Goal: Task Accomplishment & Management: Manage account settings

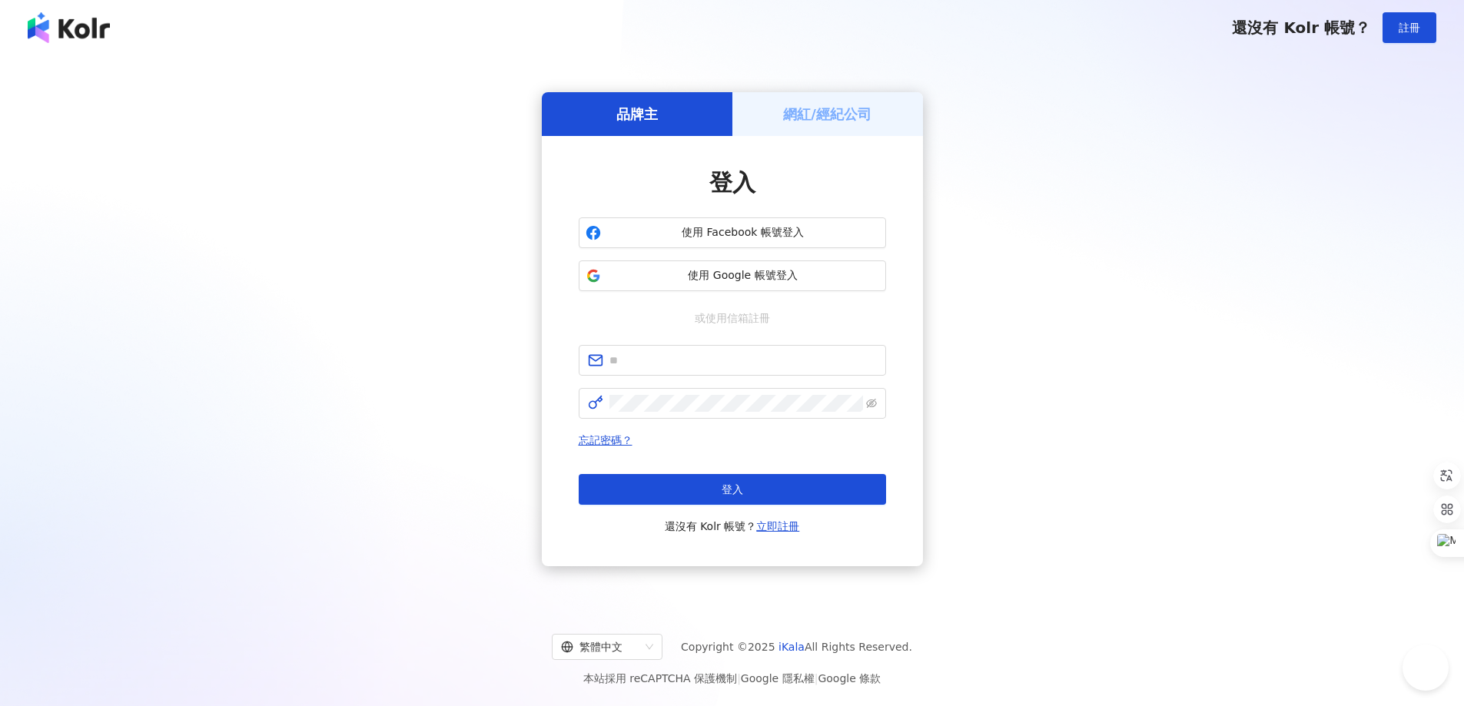
click at [787, 278] on span "使用 Google 帳號登入" at bounding box center [743, 275] width 272 height 15
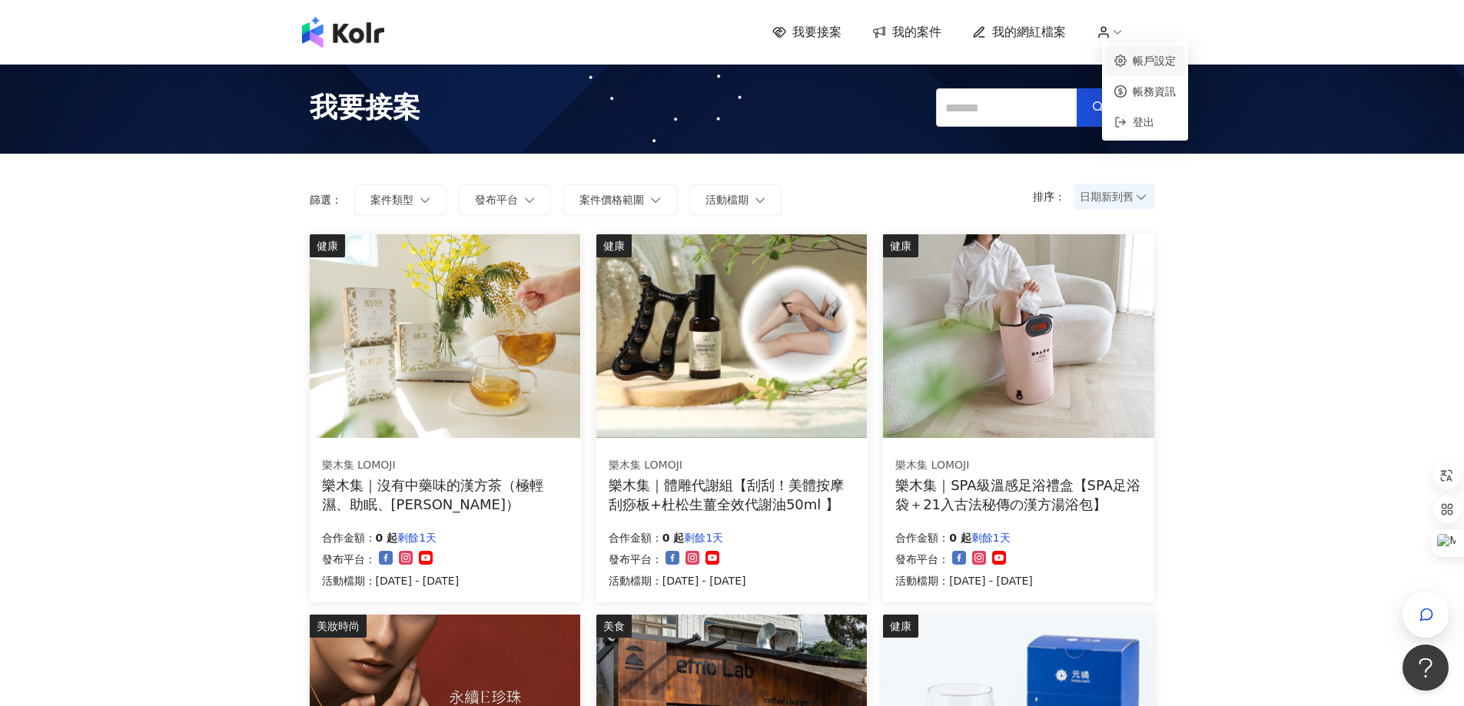
click at [1133, 60] on link "帳戶設定" at bounding box center [1154, 61] width 43 height 12
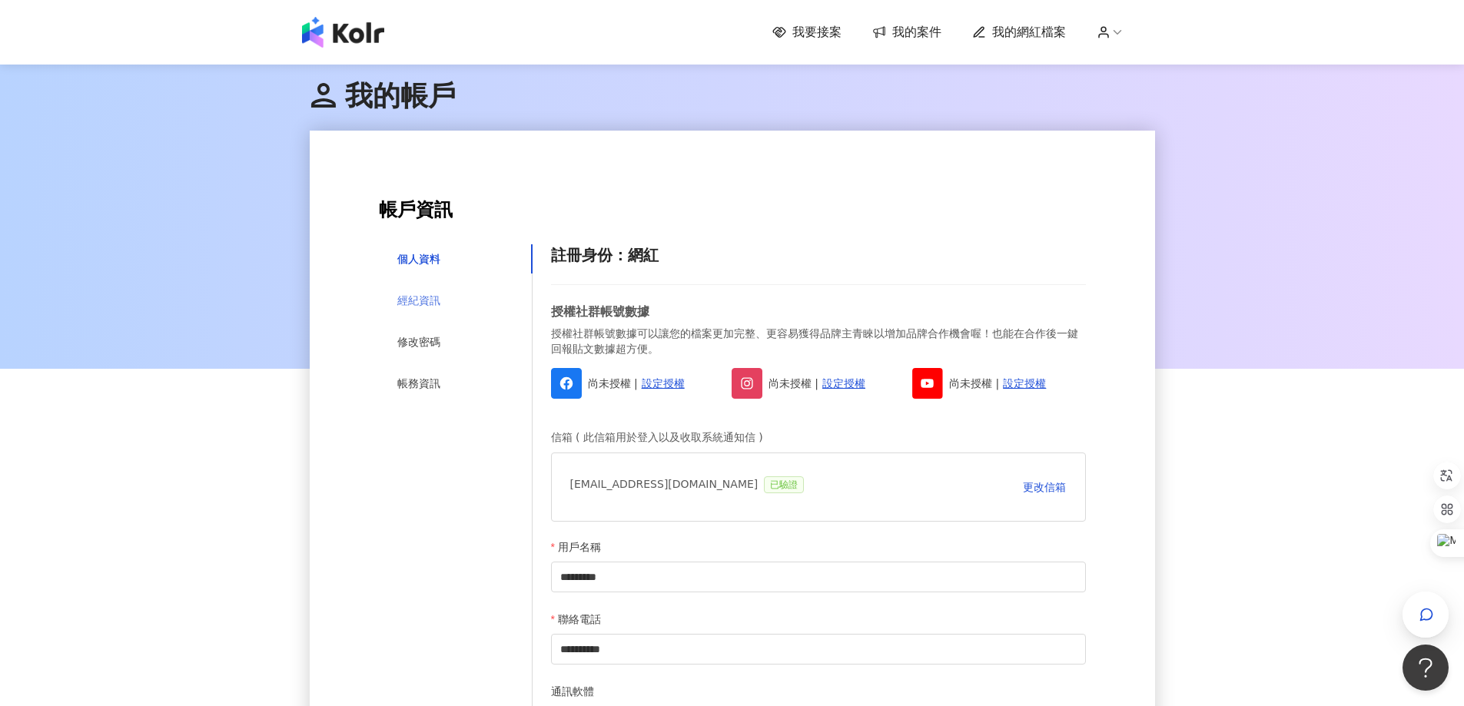
click at [450, 296] on div "經紀資訊" at bounding box center [456, 300] width 154 height 29
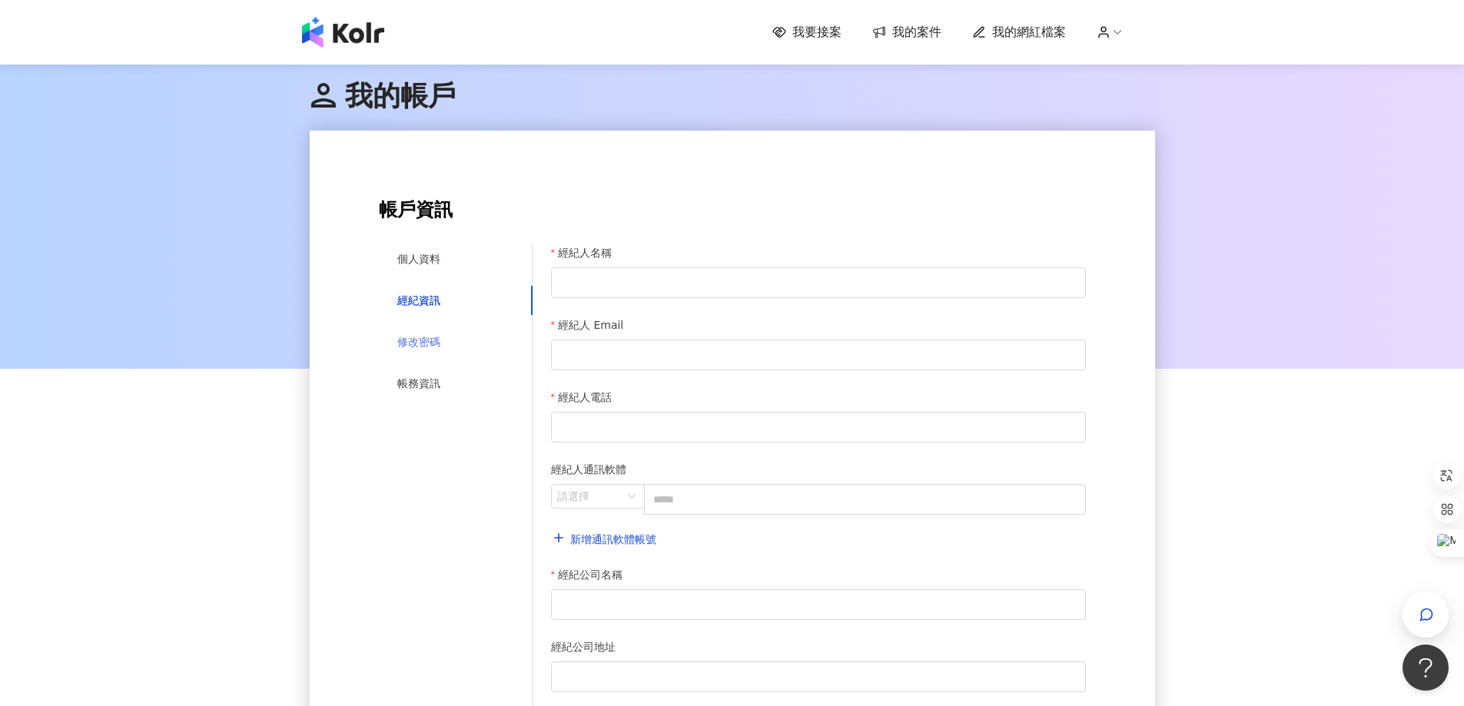
click at [443, 334] on div "修改密碼" at bounding box center [456, 341] width 154 height 29
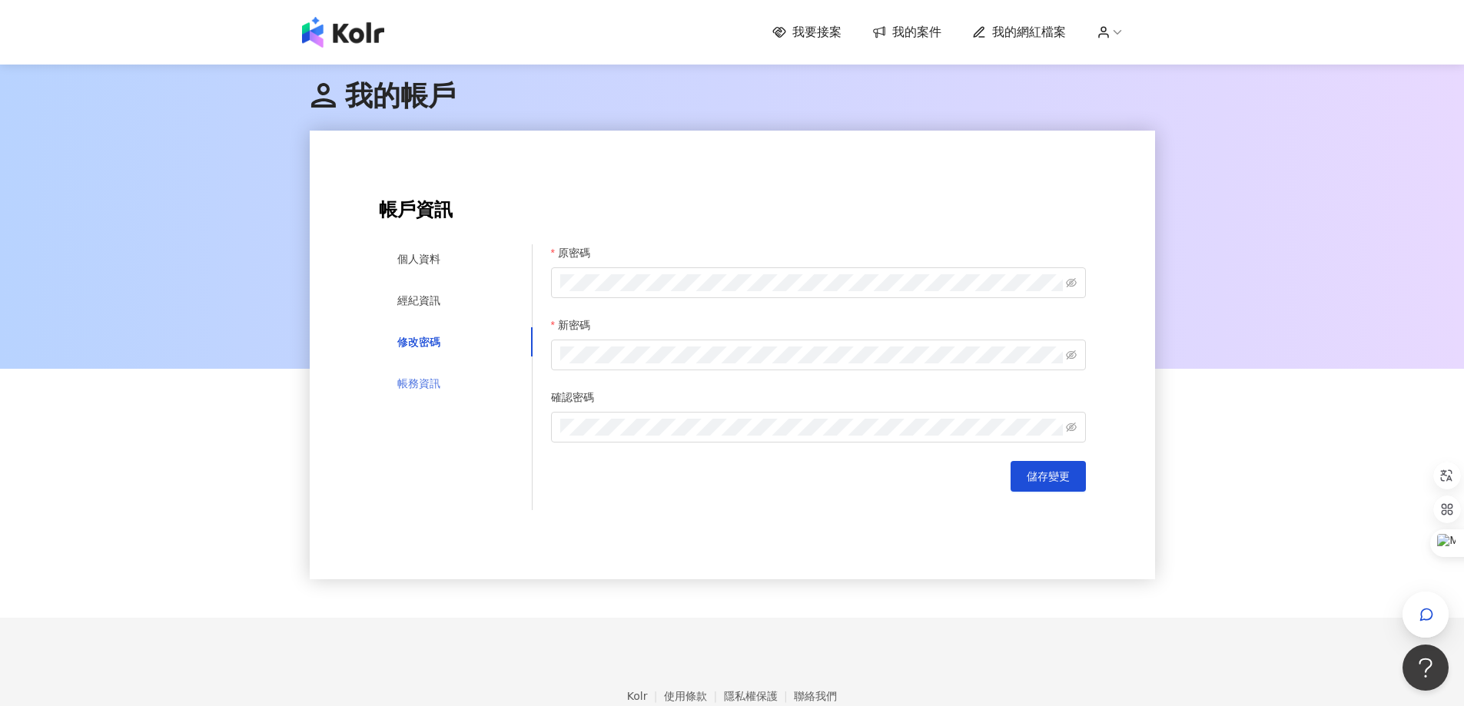
click at [442, 369] on div "帳務資訊" at bounding box center [456, 383] width 154 height 29
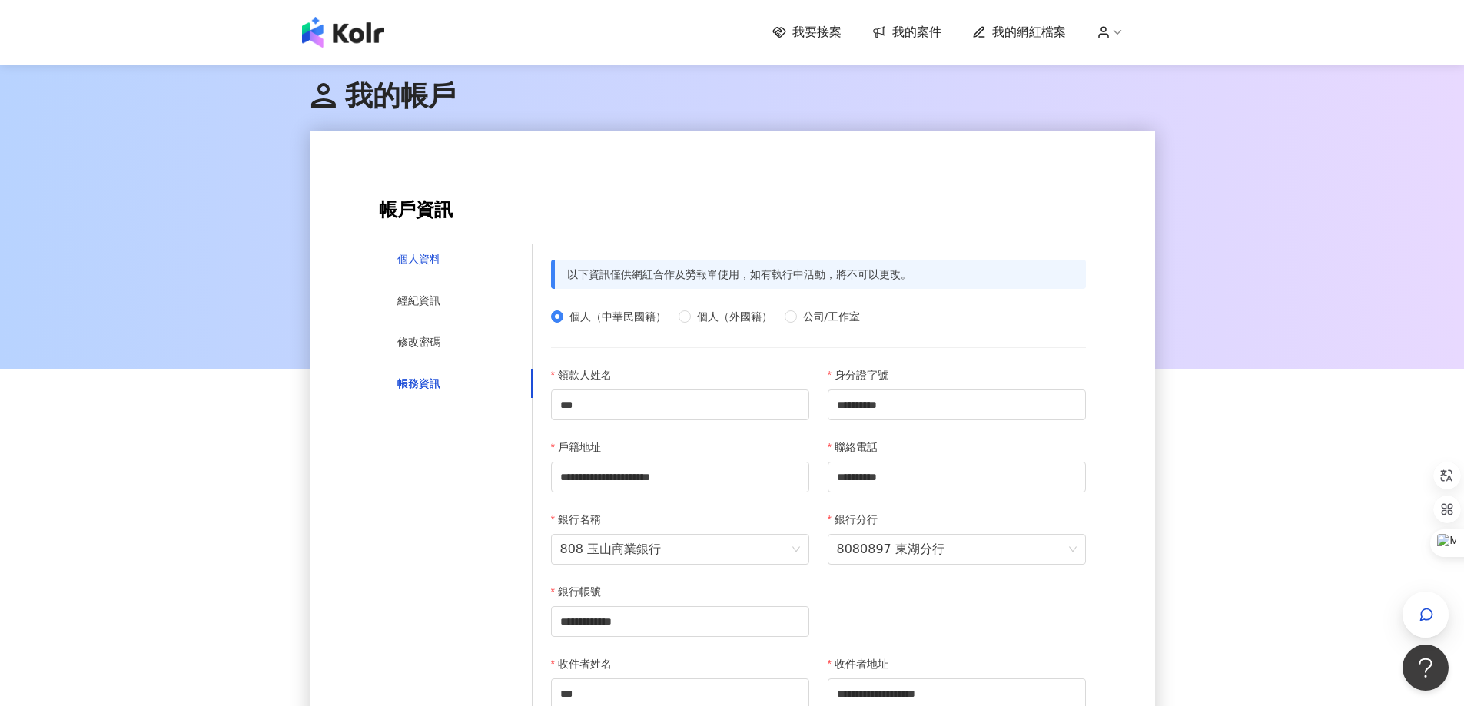
click at [430, 257] on div "個人資料" at bounding box center [418, 259] width 43 height 17
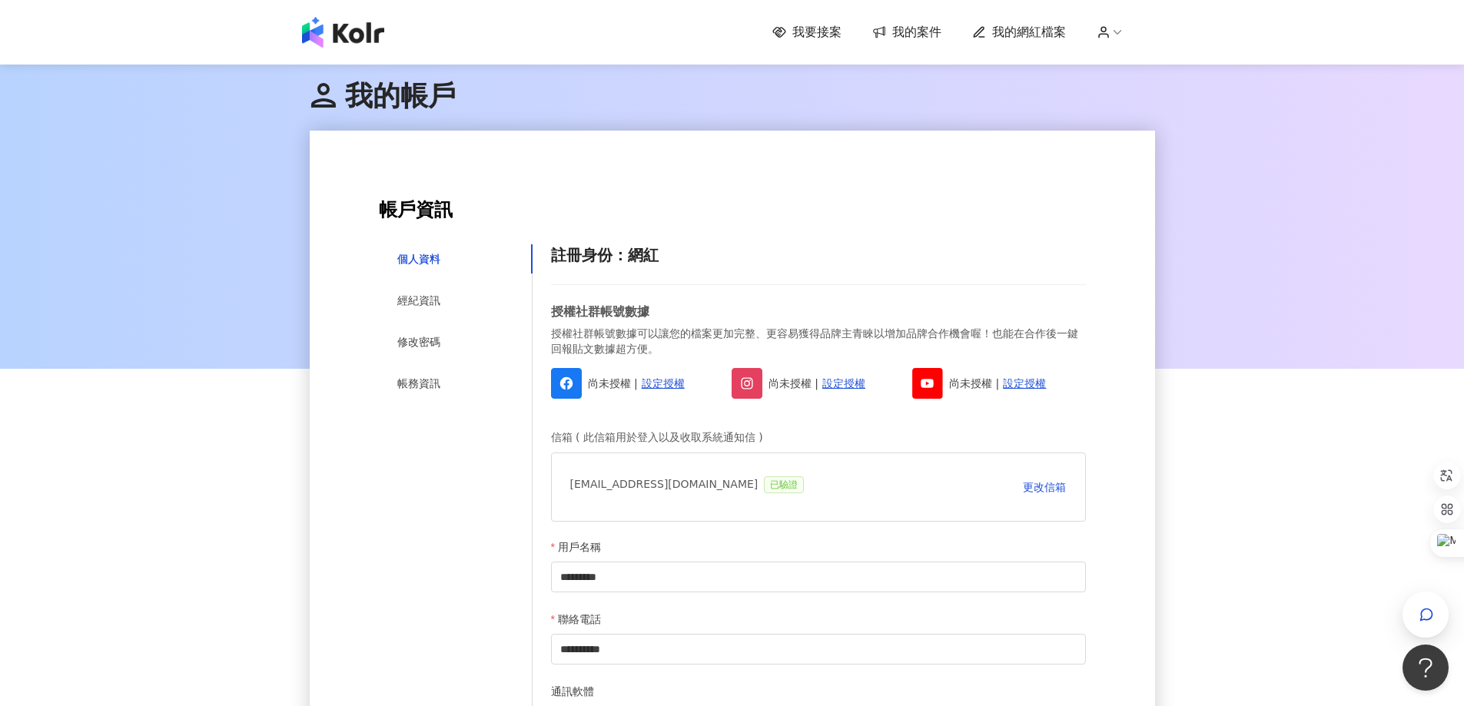
click at [1023, 26] on span "我的網紅檔案" at bounding box center [1029, 32] width 74 height 17
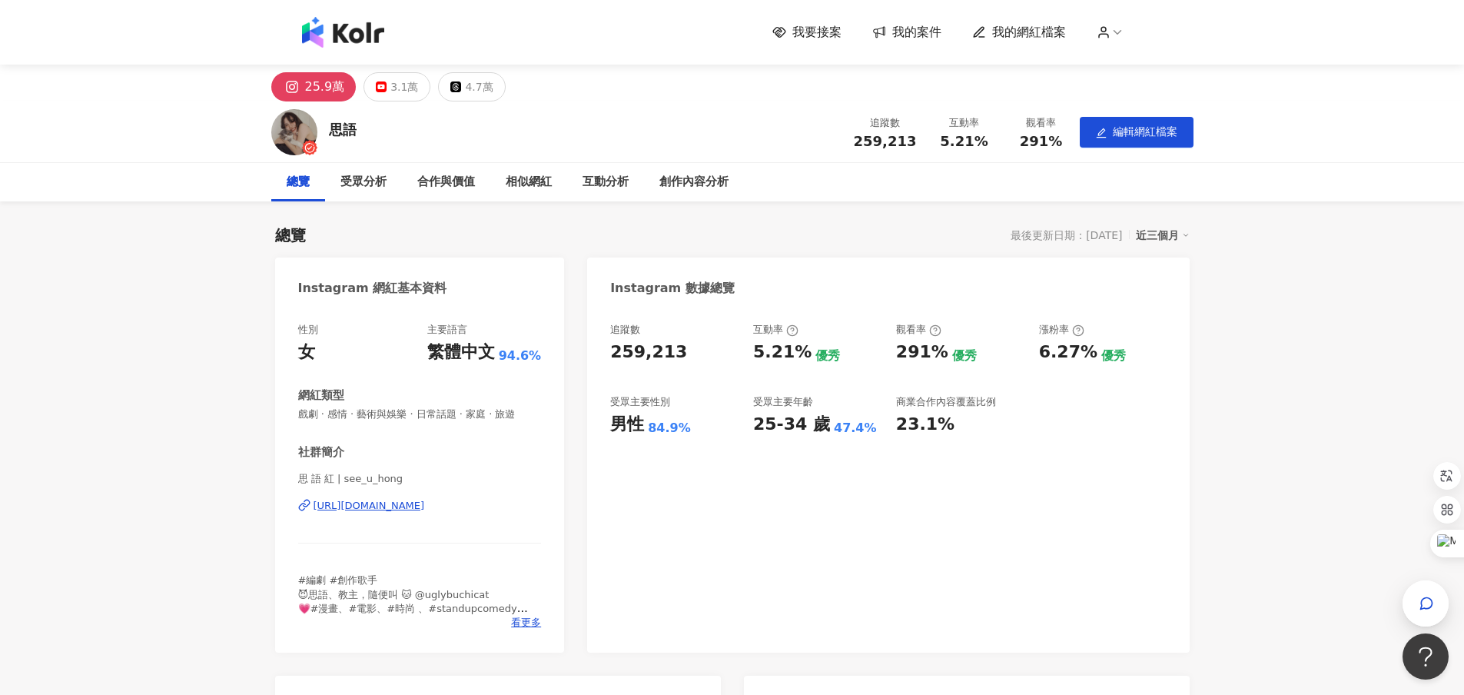
click at [324, 89] on div "25.9萬" at bounding box center [325, 87] width 40 height 22
click at [1128, 133] on span "編輯網紅檔案" at bounding box center [1145, 131] width 65 height 12
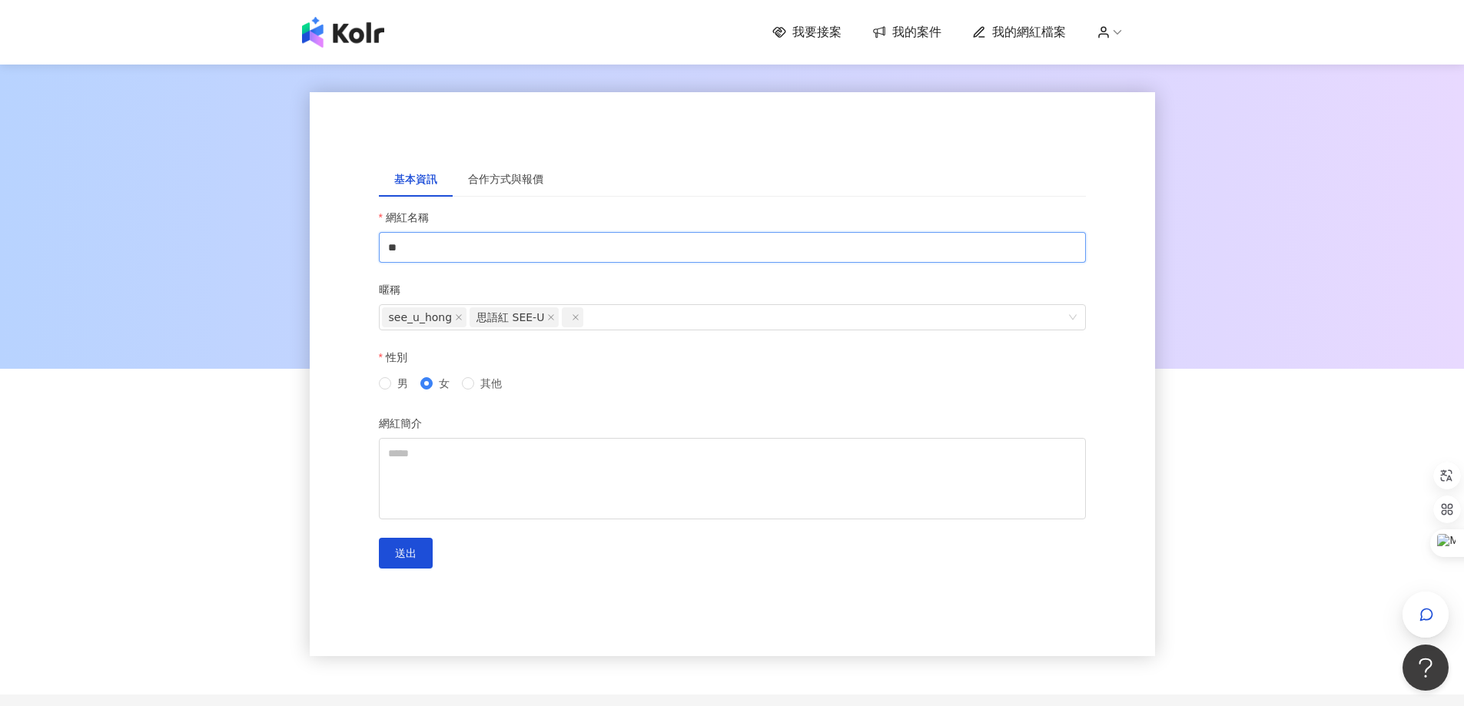
click at [434, 251] on input "**" at bounding box center [732, 247] width 707 height 31
type input "*"
click at [537, 187] on div "合作方式與報價" at bounding box center [505, 179] width 75 height 17
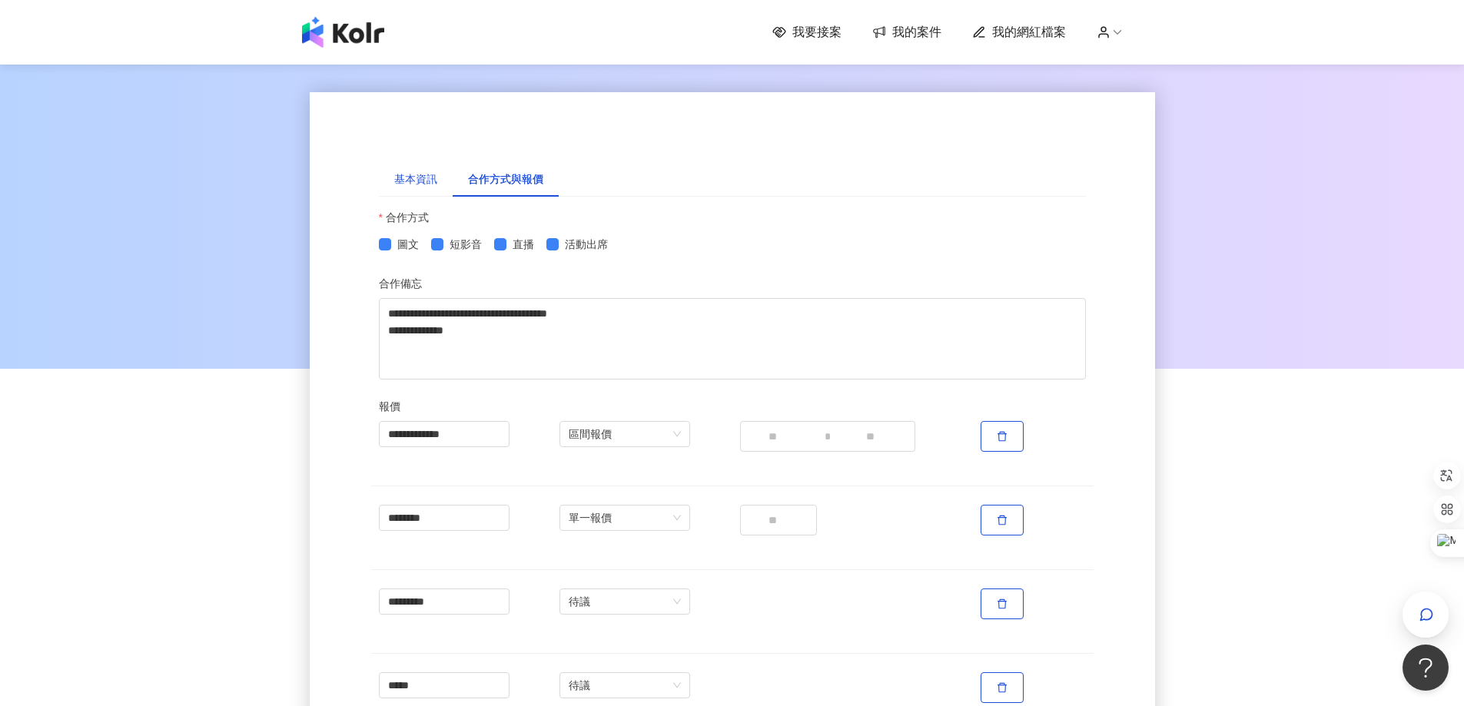
click at [430, 186] on div "基本資訊" at bounding box center [415, 179] width 43 height 17
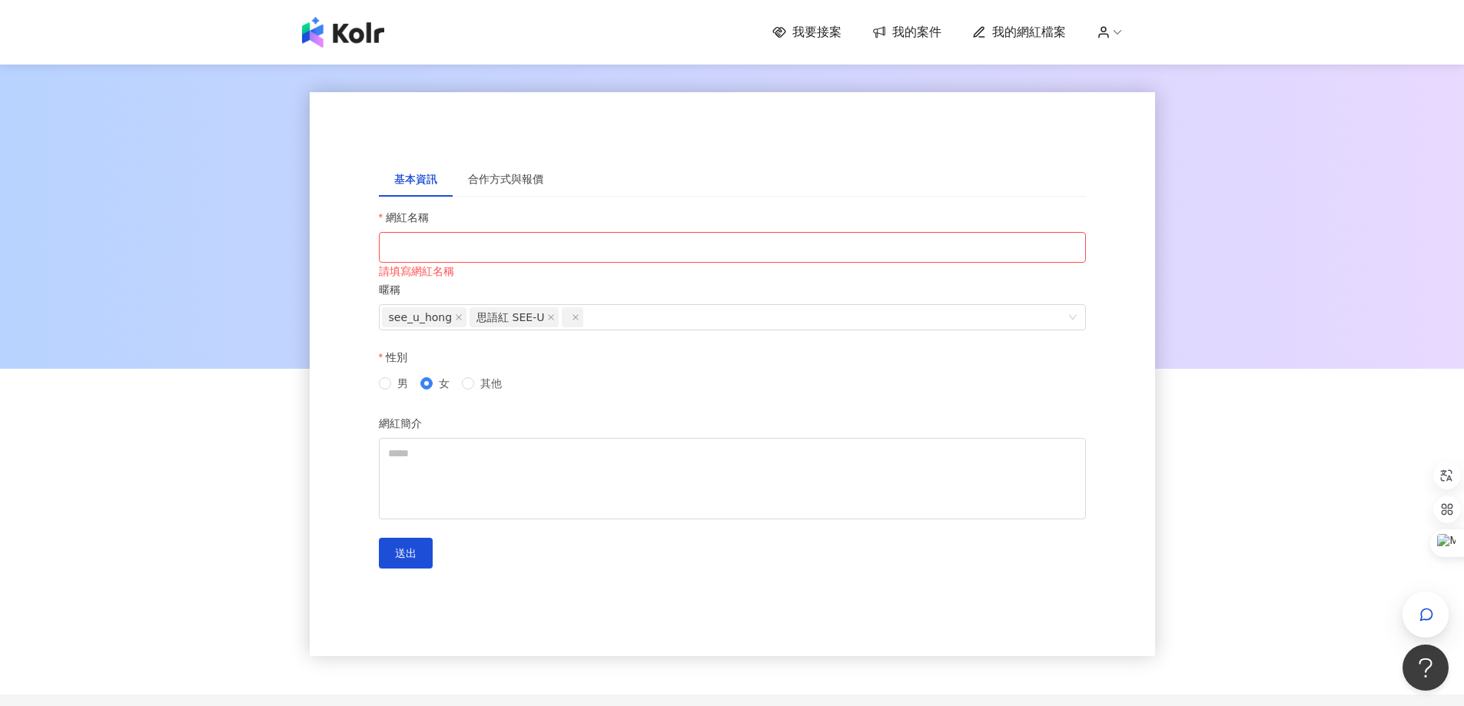
click at [1108, 22] on div "我要接案 我的案件 我的網紅檔案" at bounding box center [732, 32] width 876 height 31
click at [1108, 26] on icon at bounding box center [1104, 32] width 14 height 14
click at [1142, 57] on link "帳戶設定" at bounding box center [1154, 61] width 43 height 12
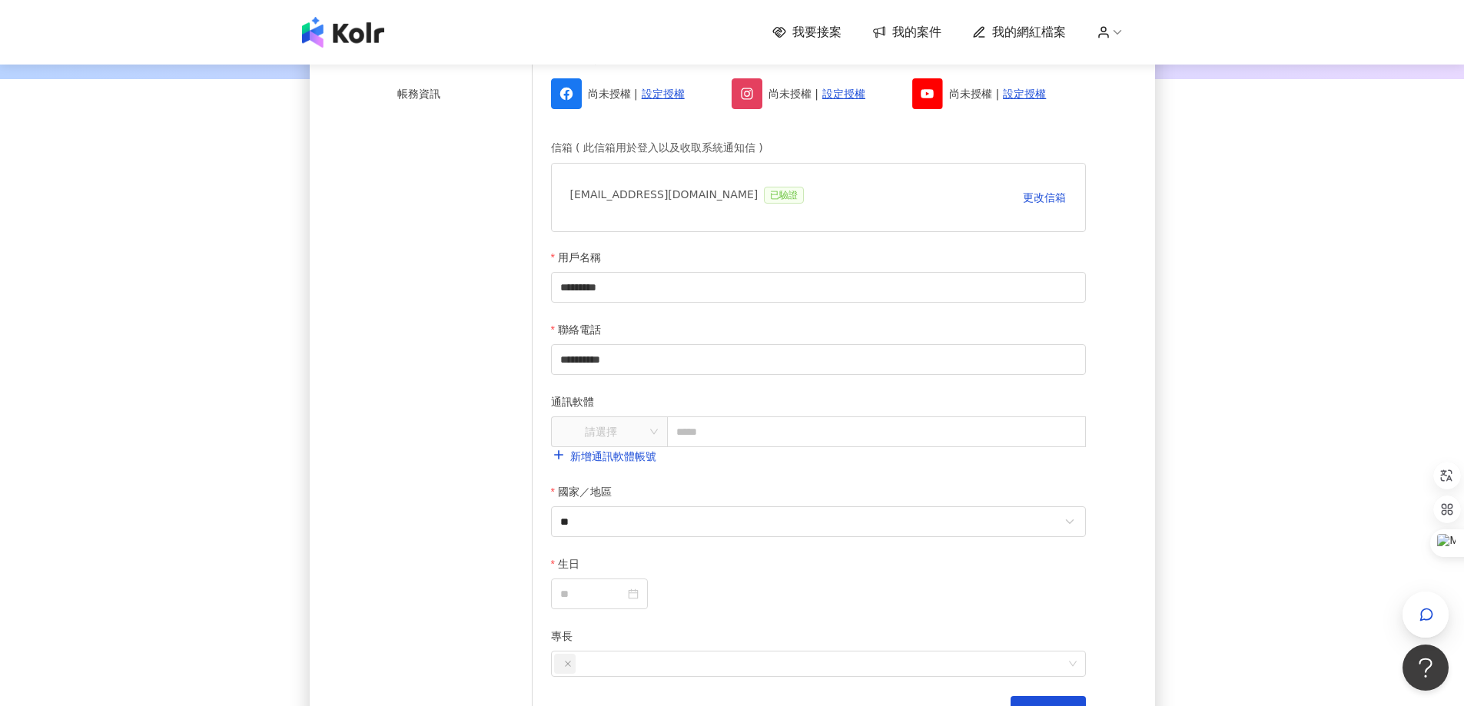
scroll to position [154, 0]
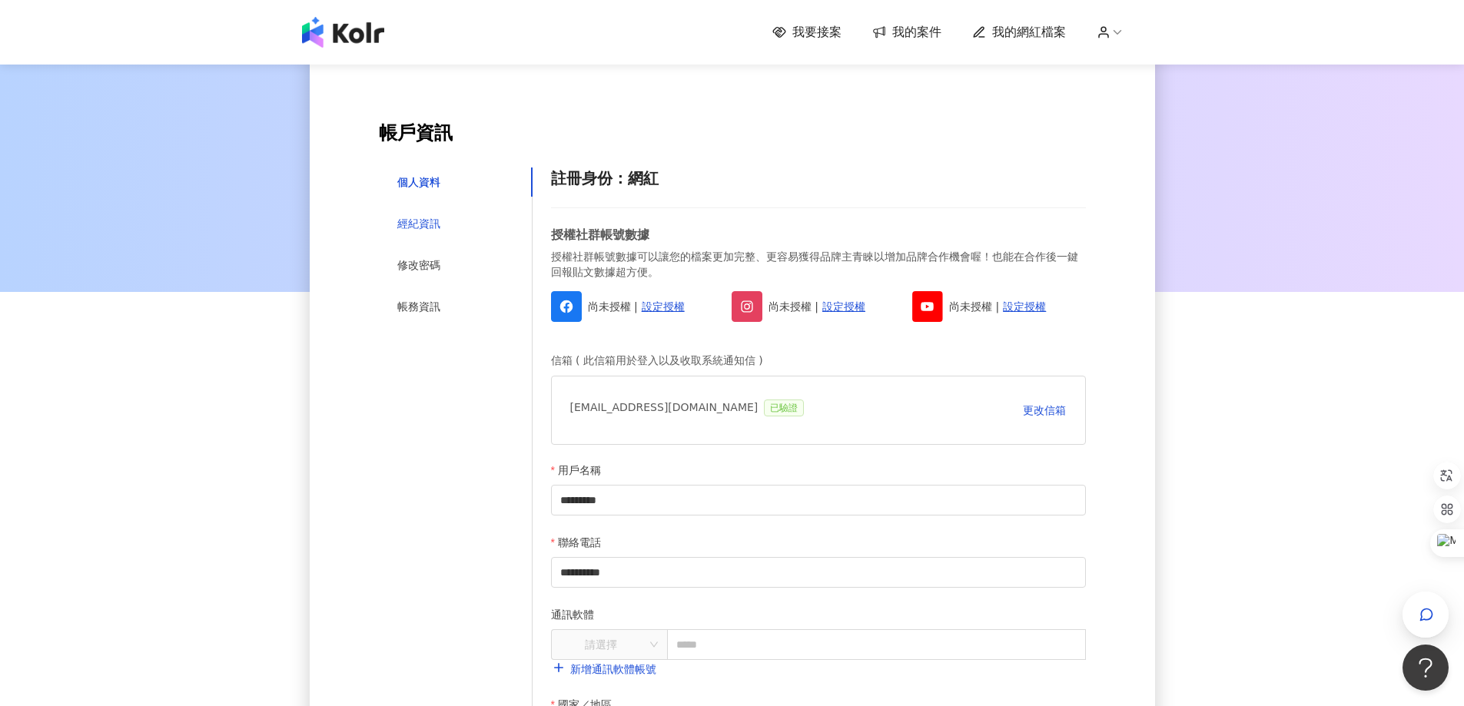
click at [416, 224] on div "經紀資訊" at bounding box center [418, 223] width 43 height 17
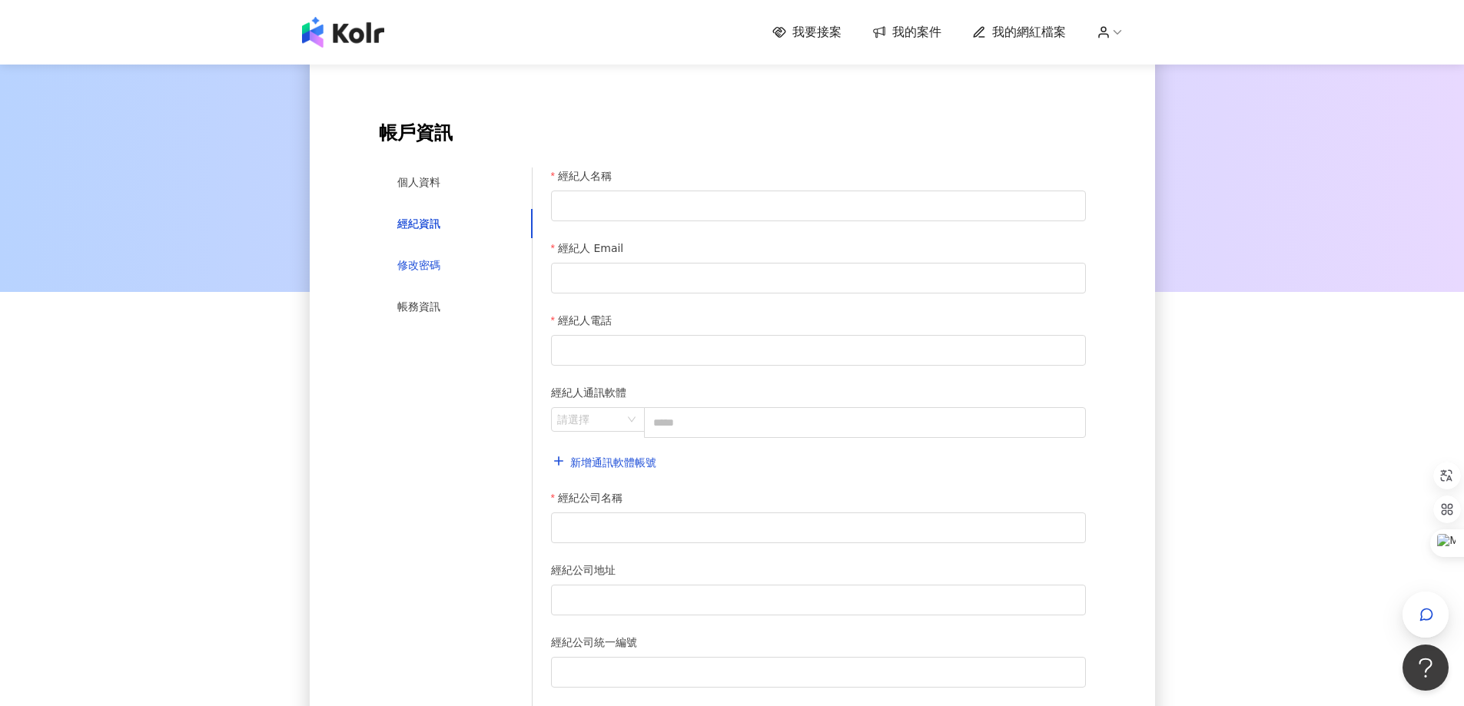
click at [427, 269] on div "修改密碼" at bounding box center [418, 265] width 43 height 17
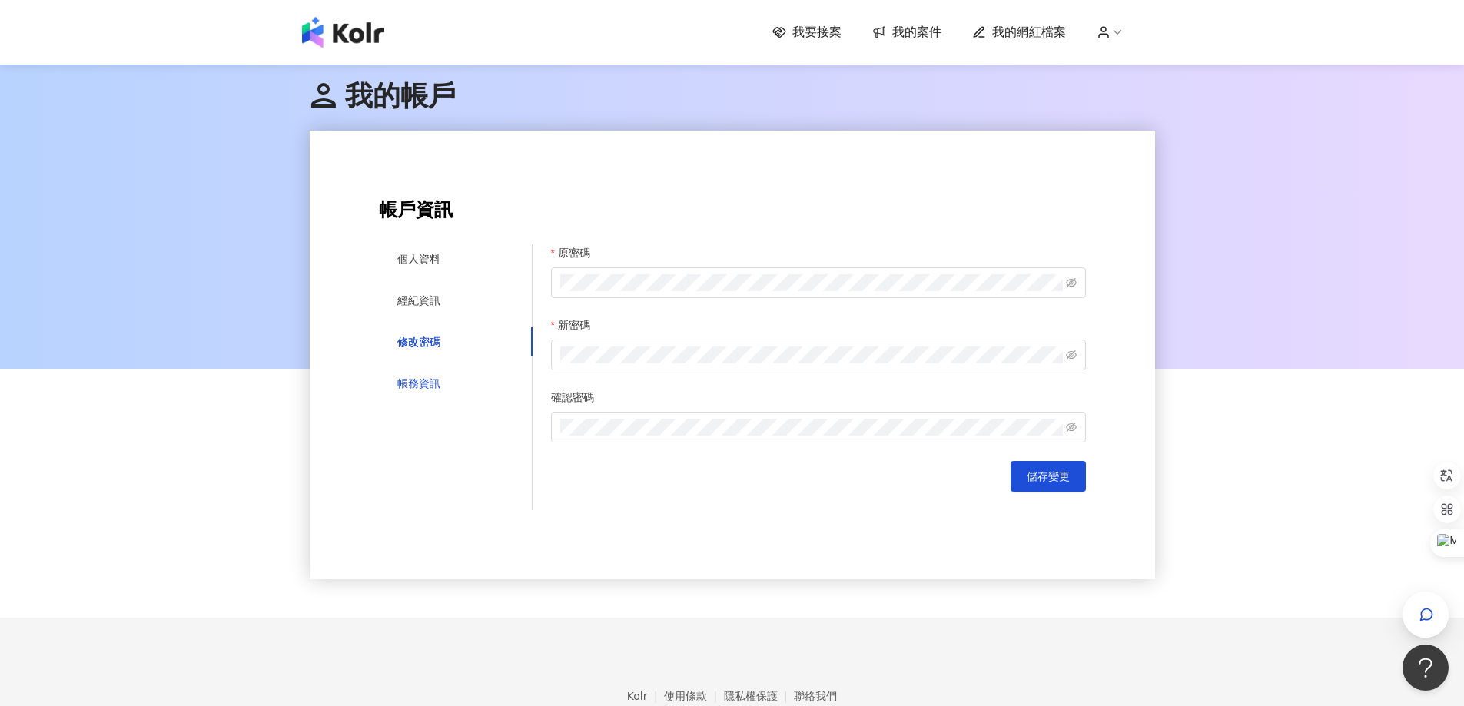
click at [428, 378] on div "帳務資訊" at bounding box center [418, 383] width 43 height 17
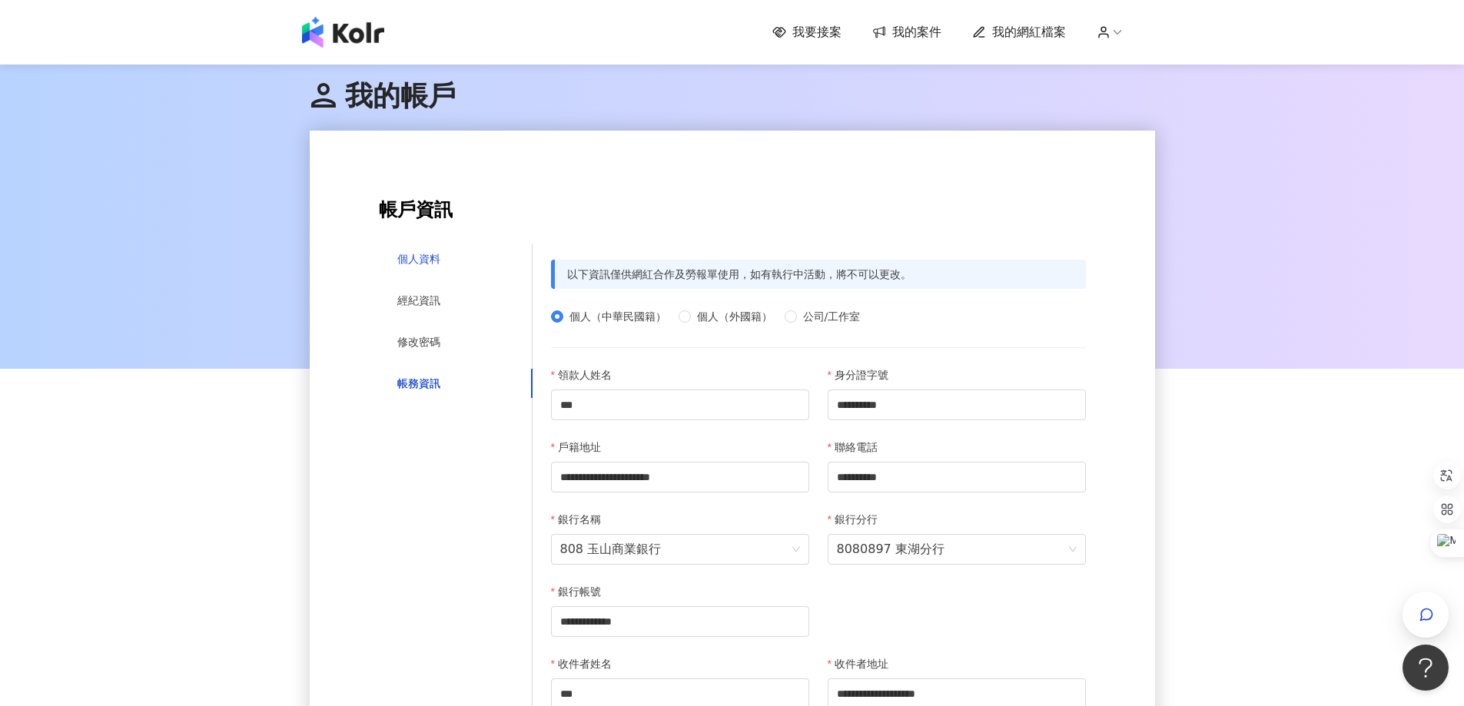
click at [417, 264] on div "個人資料" at bounding box center [418, 259] width 43 height 17
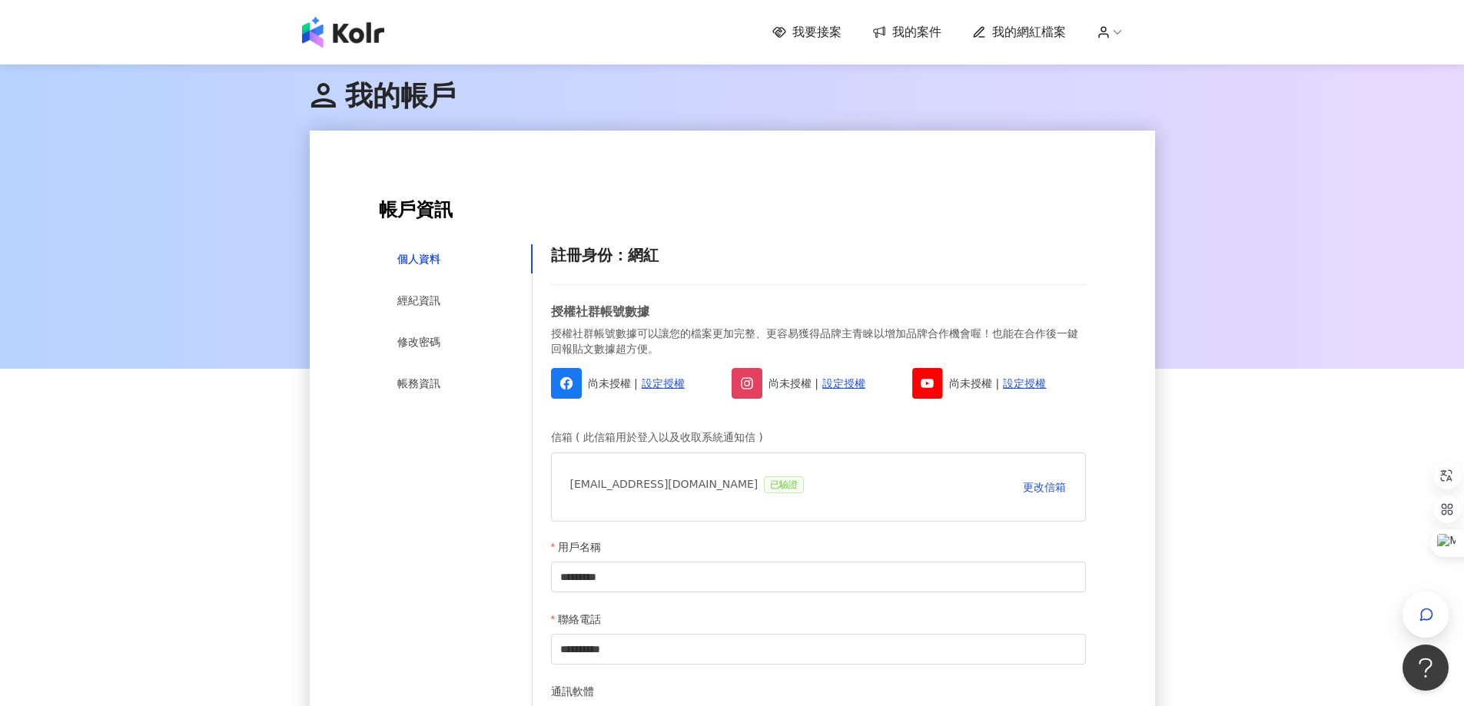
click at [1048, 33] on span "我的網紅檔案" at bounding box center [1029, 32] width 74 height 17
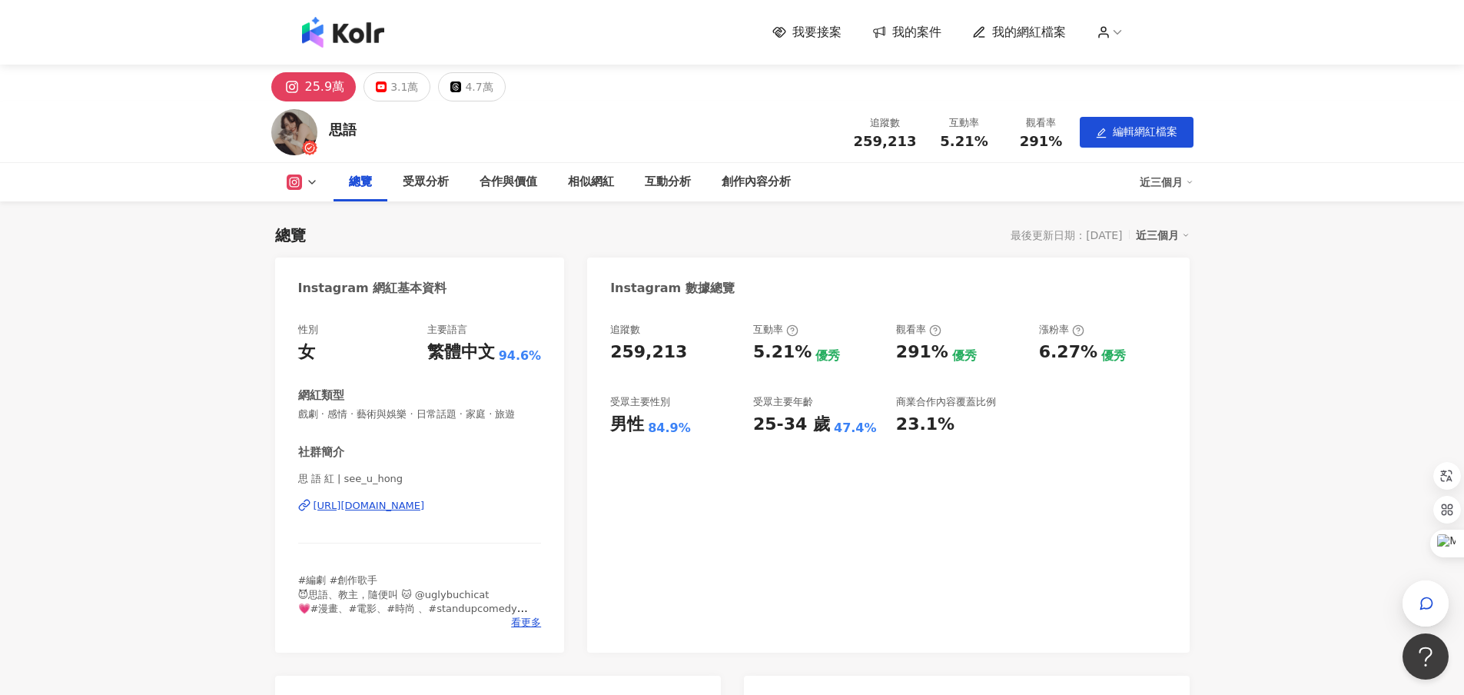
click at [306, 505] on icon at bounding box center [304, 505] width 12 height 12
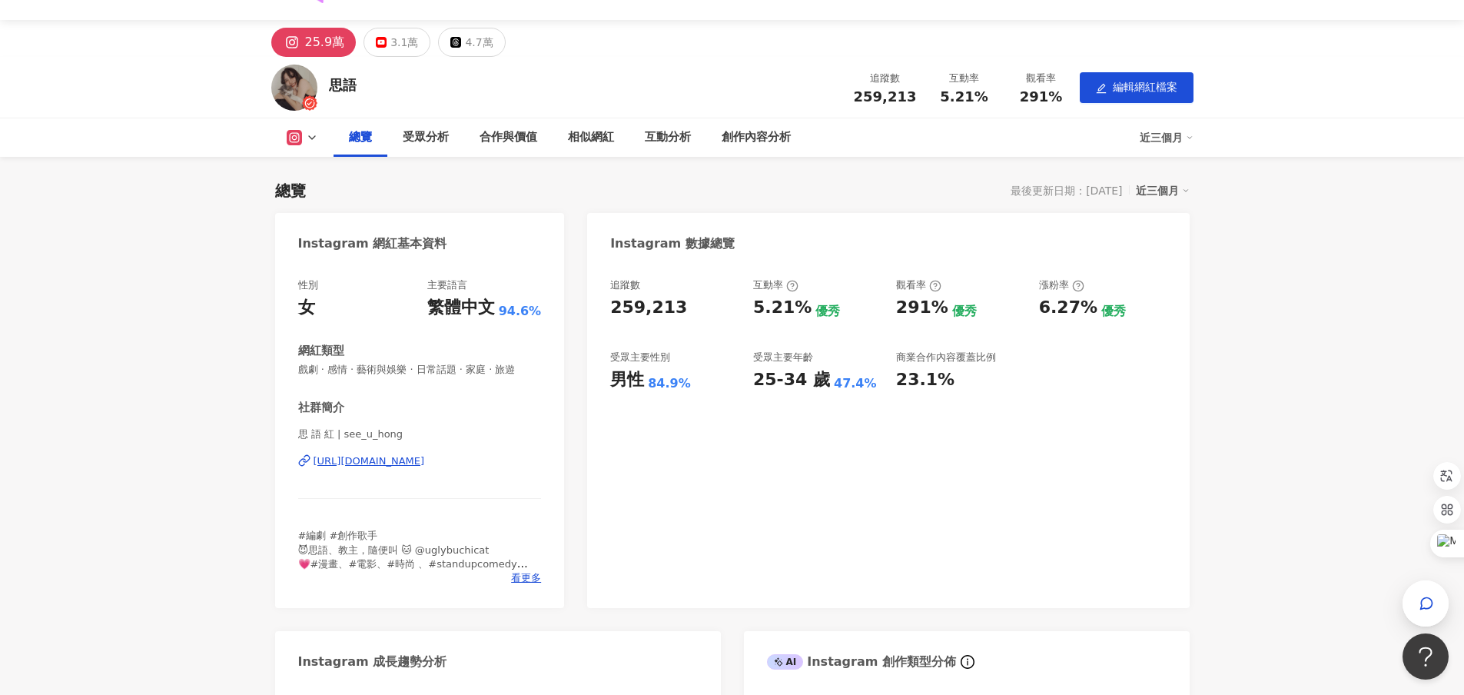
scroll to position [77, 0]
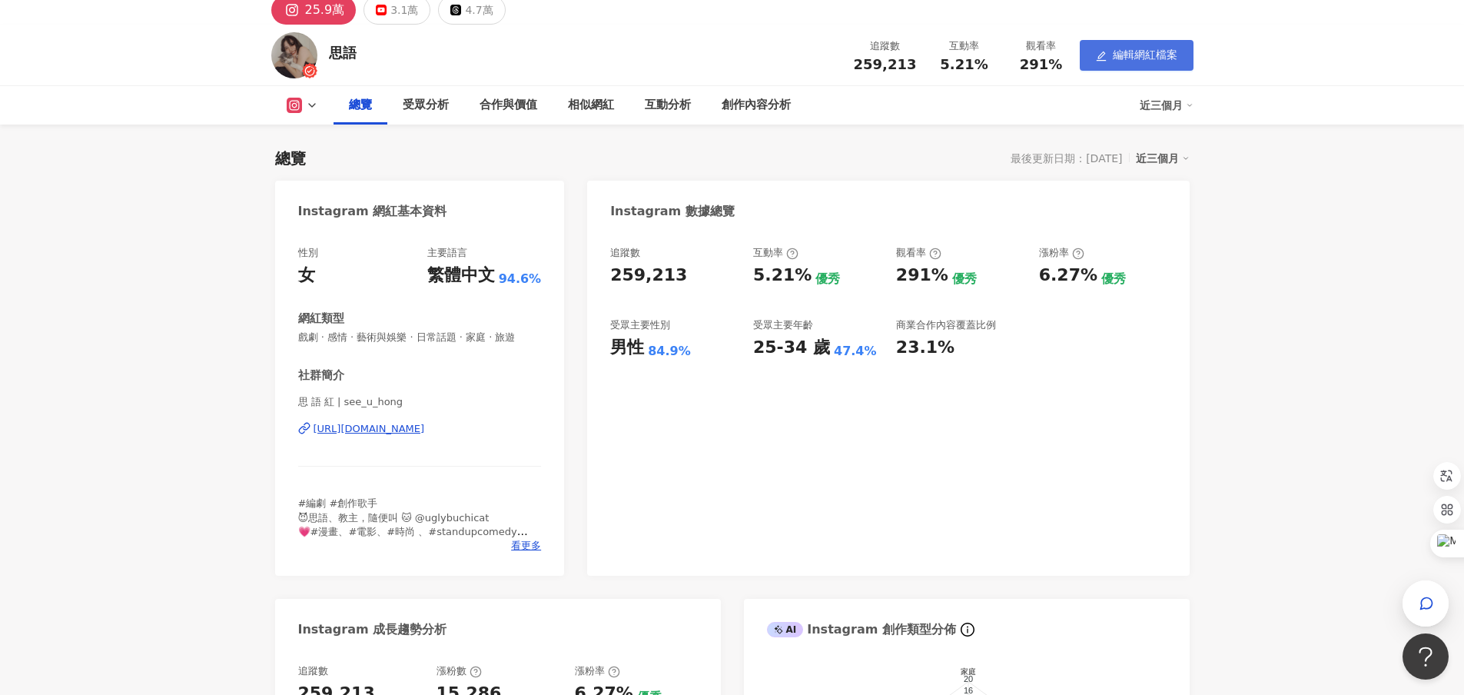
click at [1129, 58] on span "編輯網紅檔案" at bounding box center [1145, 54] width 65 height 12
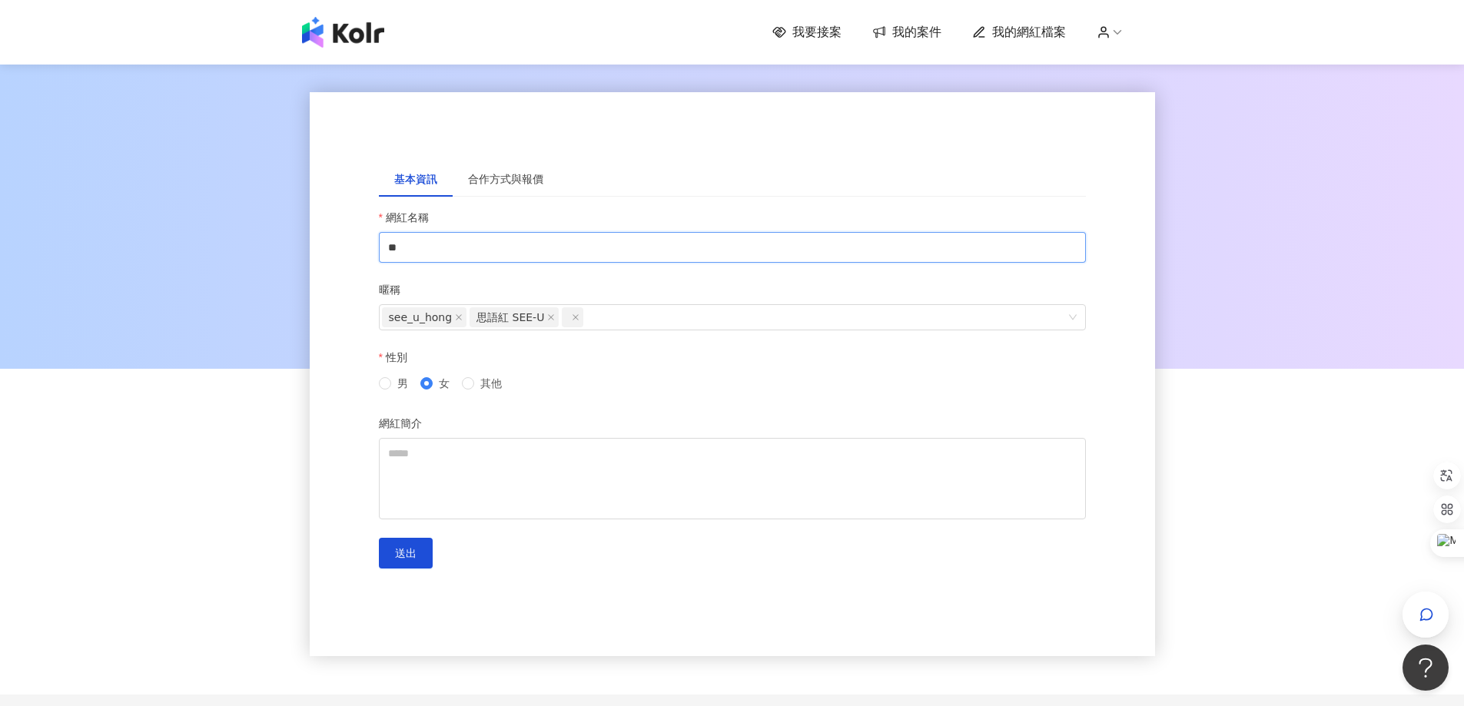
click at [457, 240] on input "**" at bounding box center [732, 247] width 707 height 31
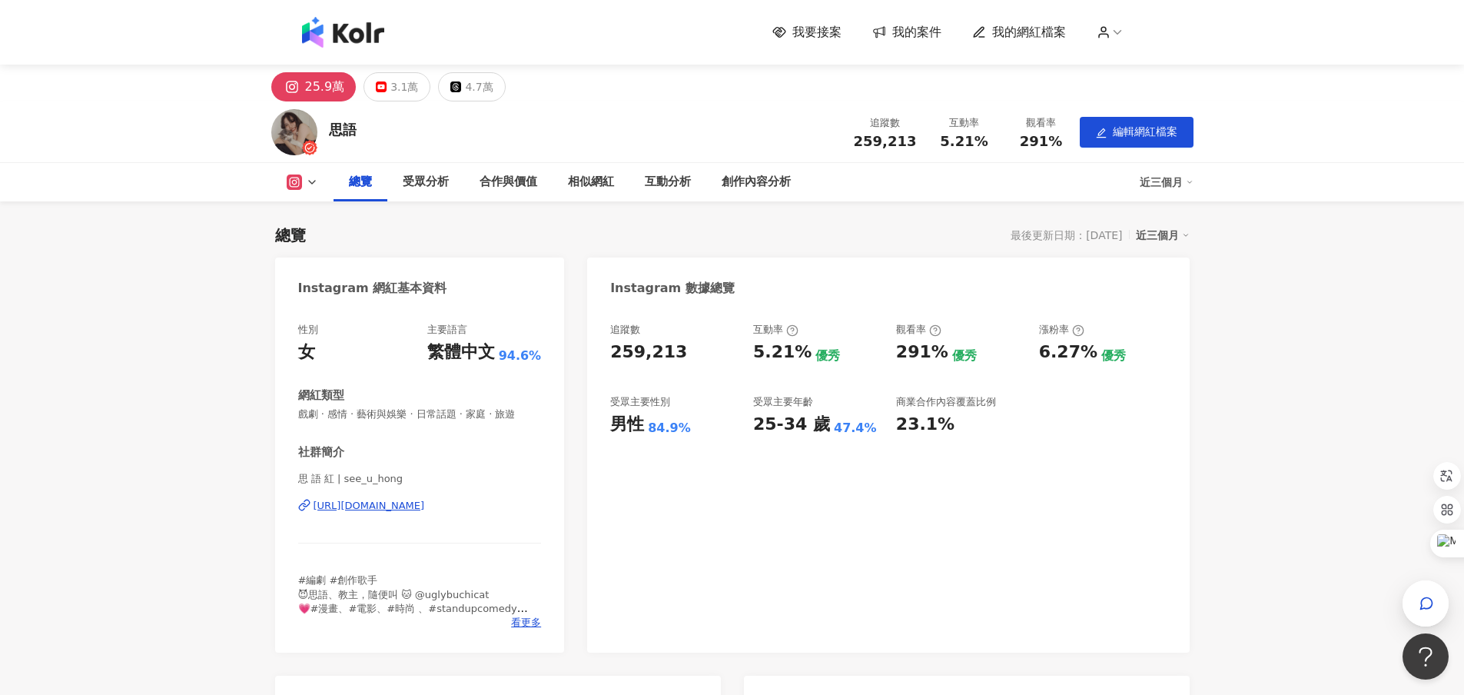
click at [371, 24] on img at bounding box center [343, 32] width 82 height 31
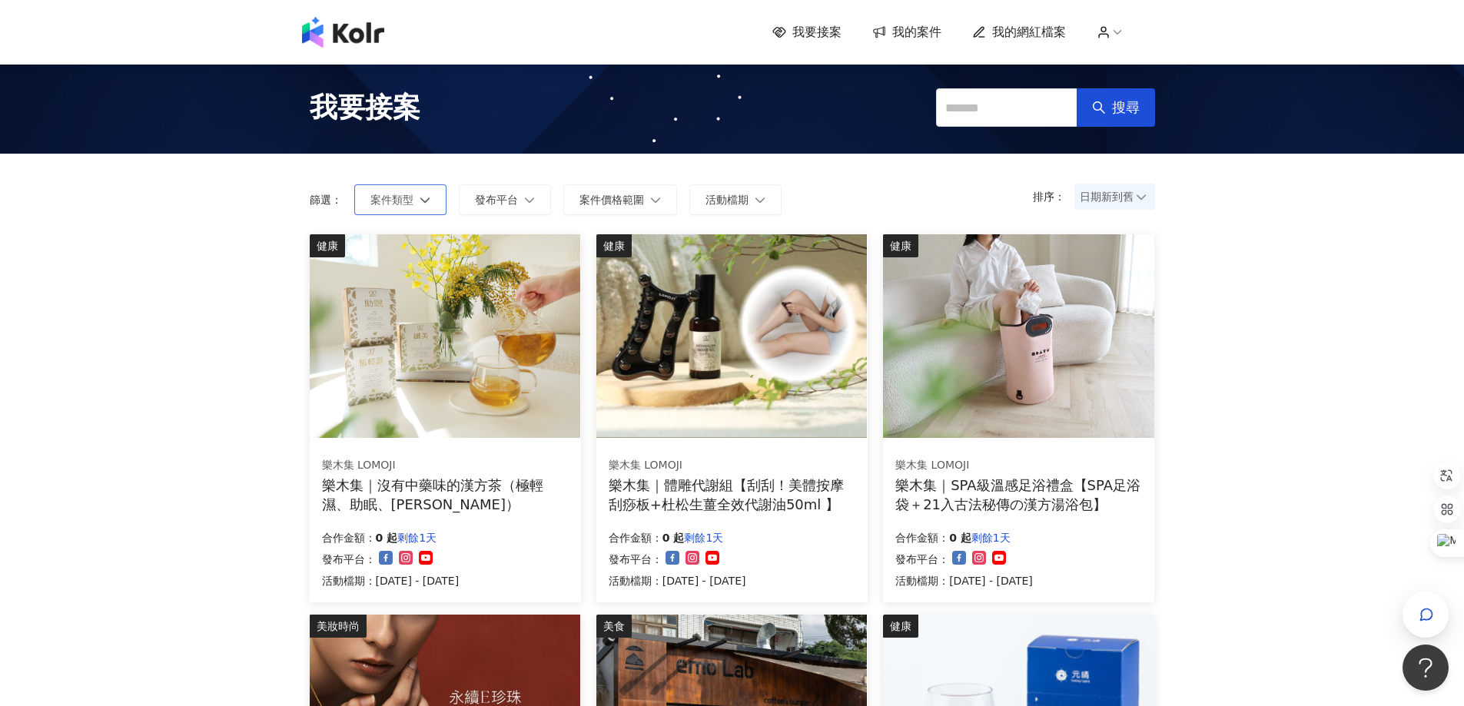
click at [407, 200] on span "案件類型" at bounding box center [392, 200] width 43 height 12
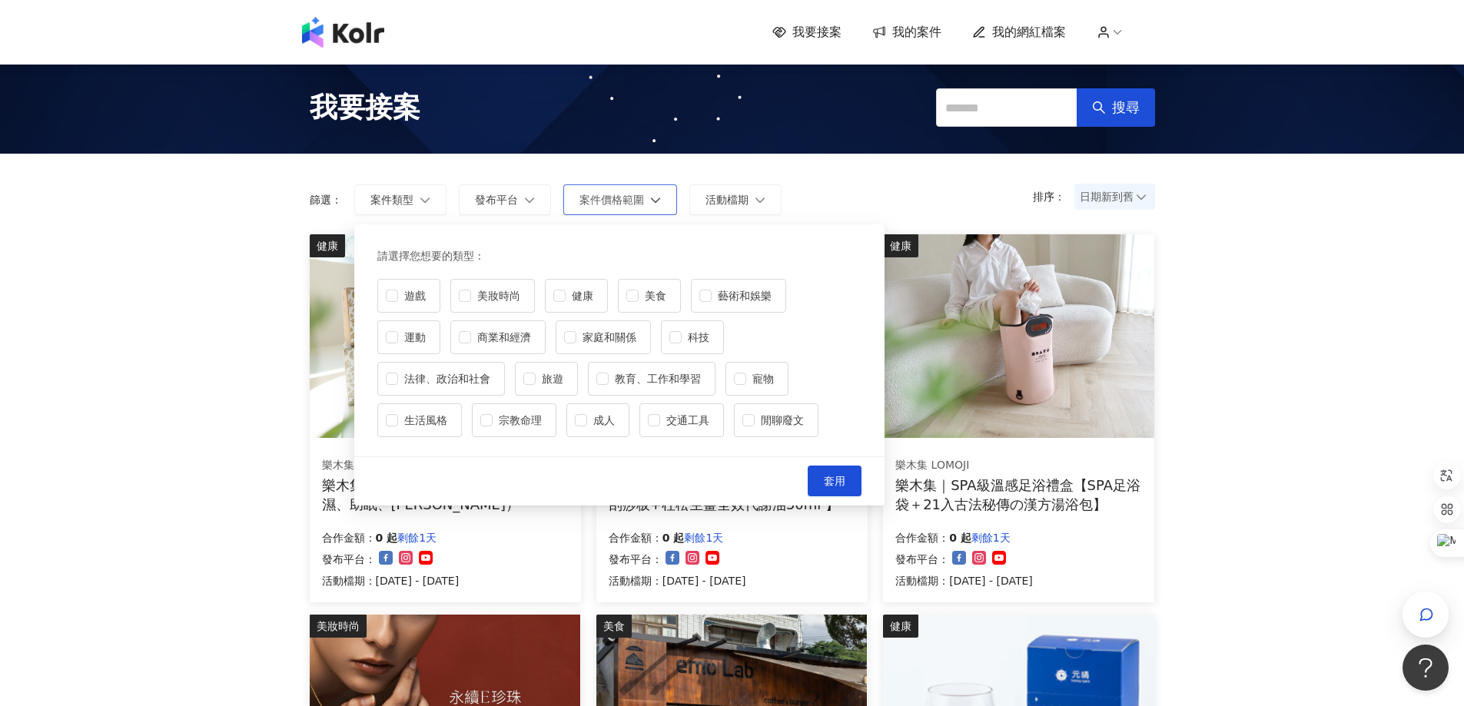
click at [603, 188] on button "案件價格範圍" at bounding box center [620, 199] width 114 height 31
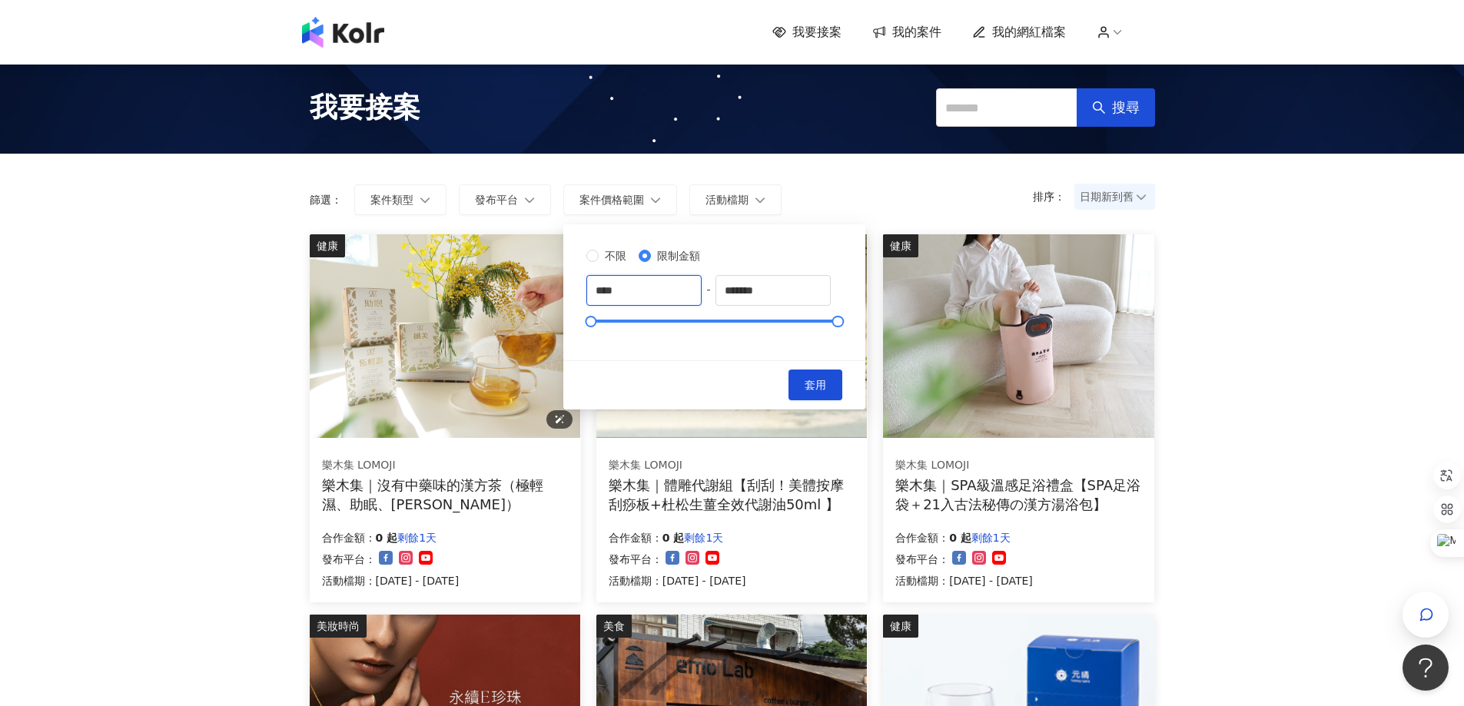
drag, startPoint x: 678, startPoint y: 292, endPoint x: 556, endPoint y: 281, distance: 122.7
type input "*****"
click at [842, 388] on button "套用" at bounding box center [816, 385] width 54 height 31
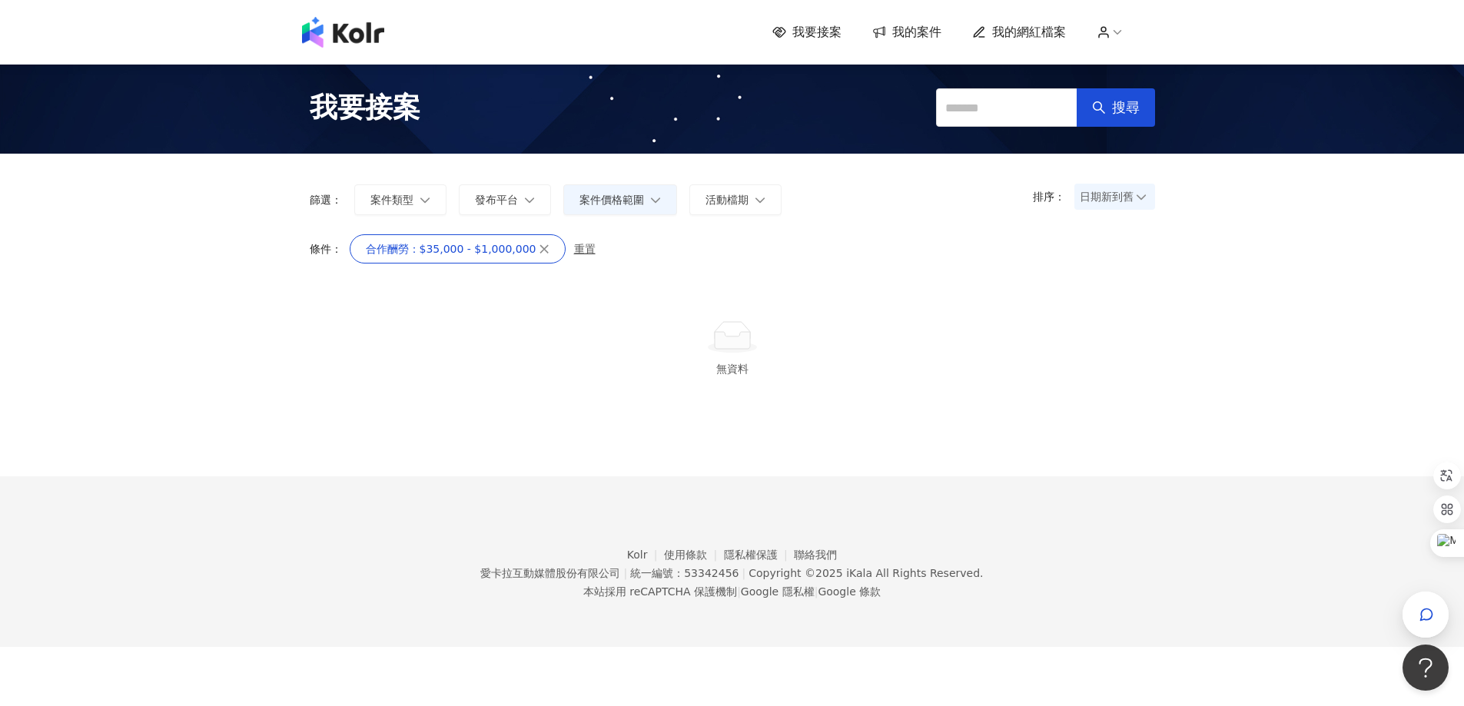
click at [801, 15] on div "我要接案 我的案件 我的網紅檔案" at bounding box center [732, 32] width 1464 height 65
click at [816, 32] on span "我要接案" at bounding box center [817, 32] width 49 height 17
click at [816, 35] on span "我要接案" at bounding box center [817, 32] width 49 height 17
click at [402, 191] on button "案件類型" at bounding box center [400, 199] width 92 height 31
drag, startPoint x: 296, startPoint y: 208, endPoint x: 336, endPoint y: 89, distance: 124.9
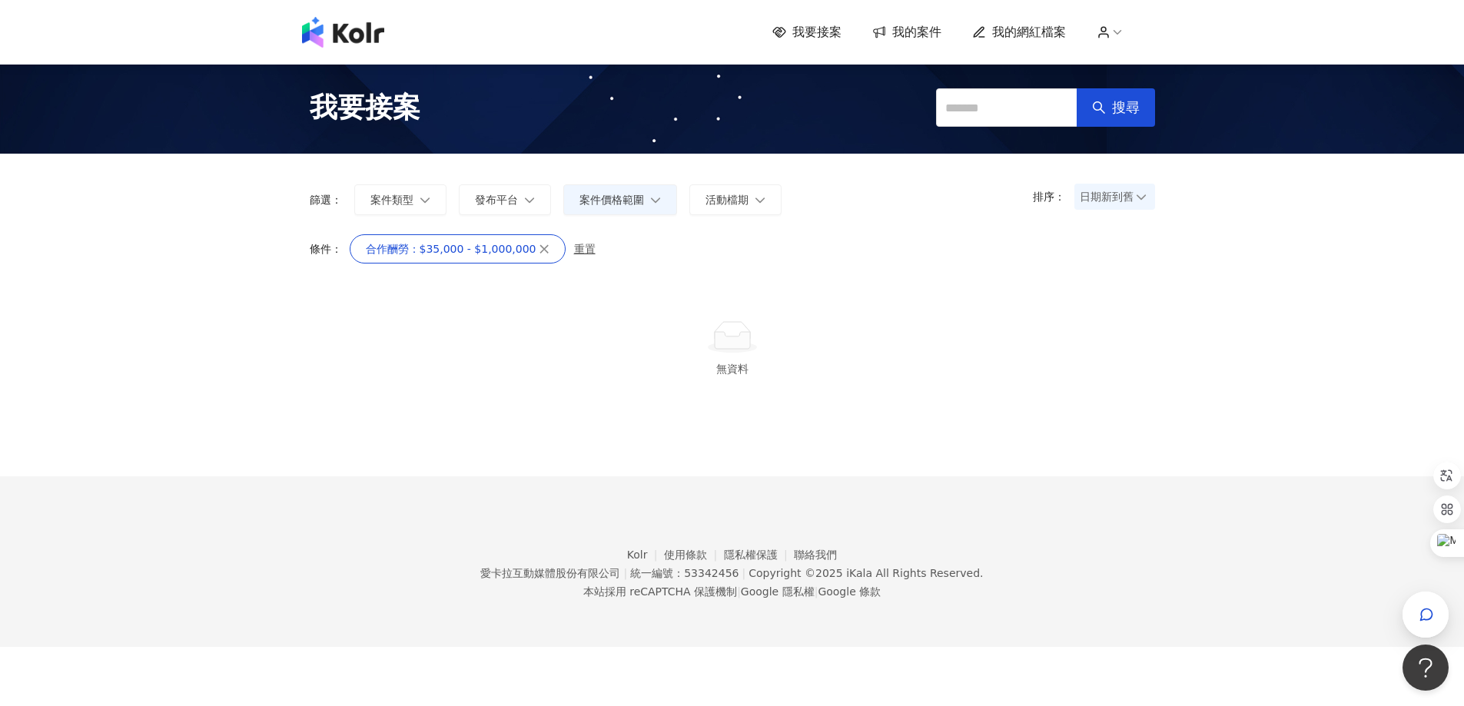
click at [295, 204] on div "排序： 日期新到舊 篩選： 案件類型 發布平台 案件價格範圍 活動檔期 請選擇您想要的類型 : 遊戲 美妝時尚 健康 美食 藝術和娛樂 運動 商業和經濟 家庭…" at bounding box center [732, 194] width 876 height 81
click at [365, 28] on img at bounding box center [343, 32] width 82 height 31
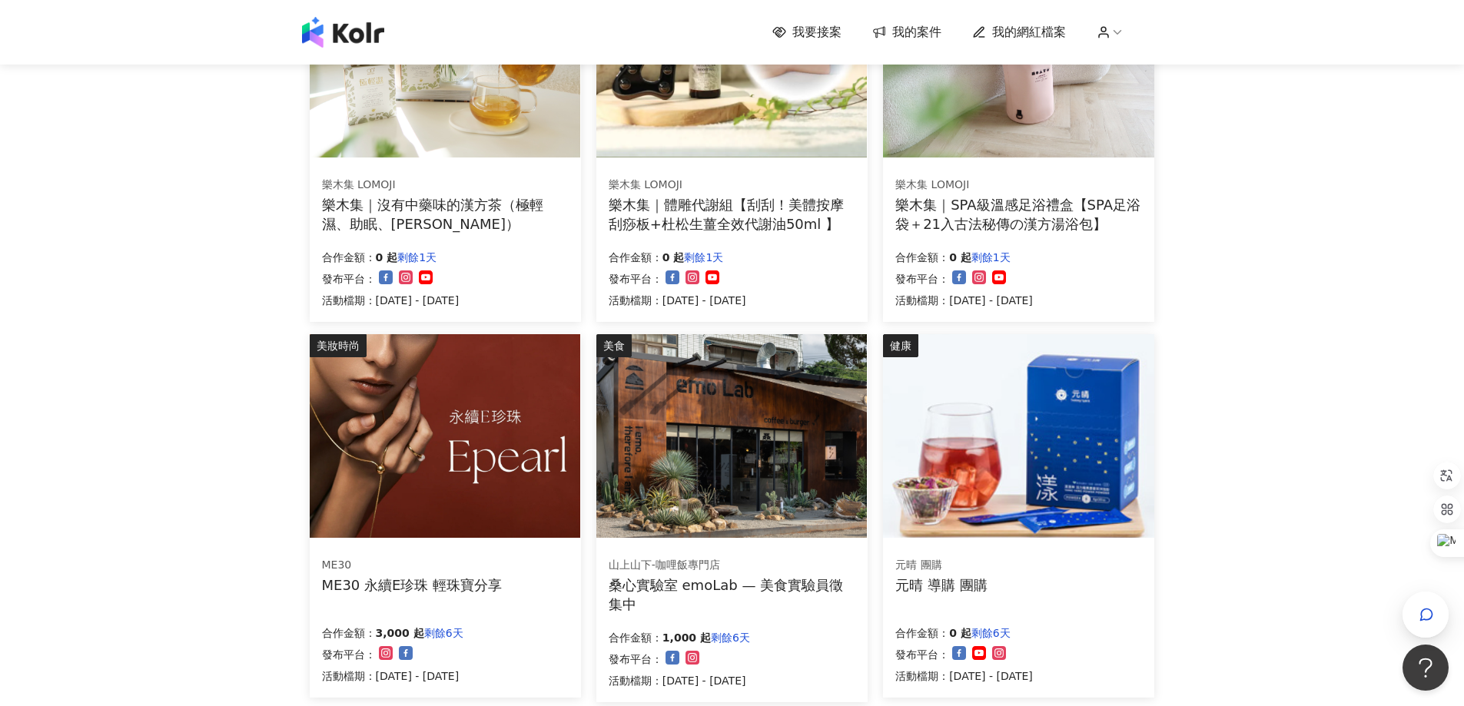
scroll to position [307, 0]
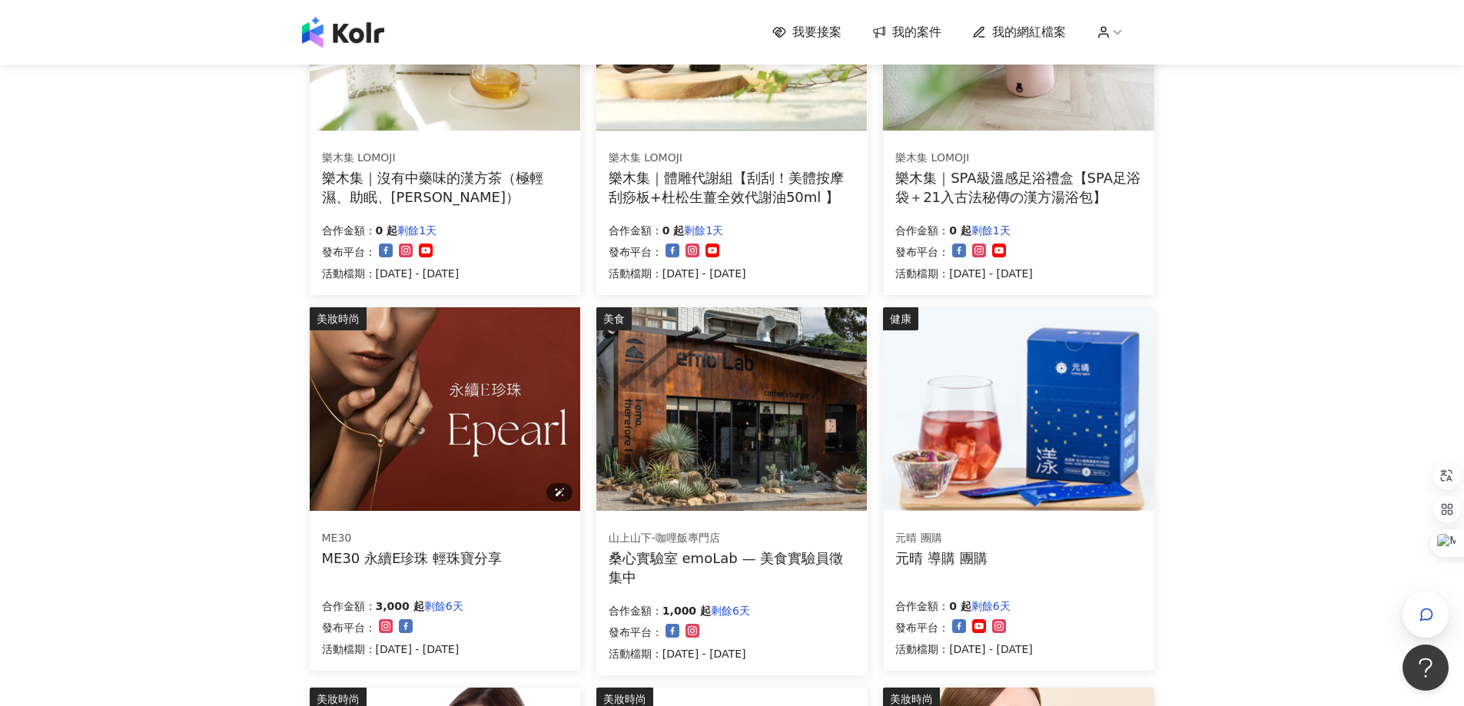
click at [464, 477] on img at bounding box center [445, 409] width 271 height 204
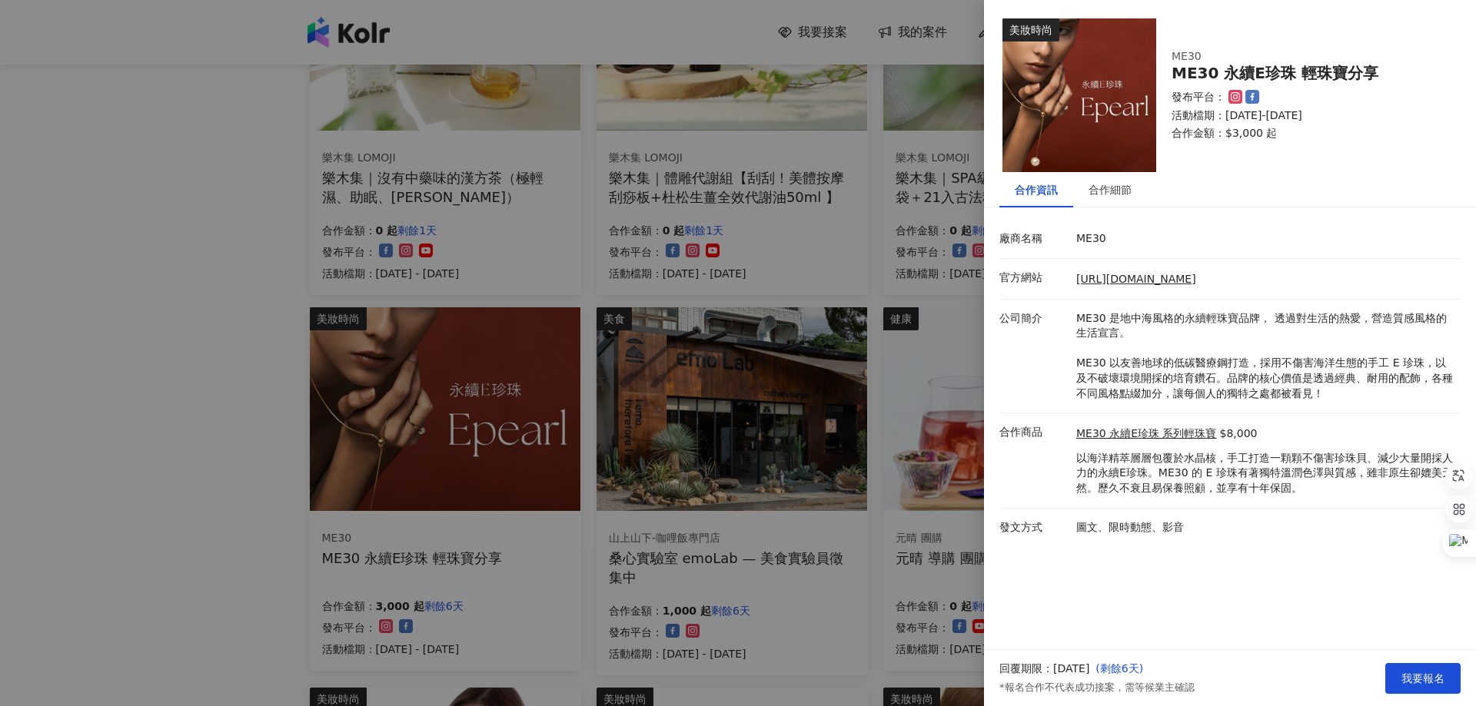
click at [871, 507] on div at bounding box center [738, 353] width 1476 height 706
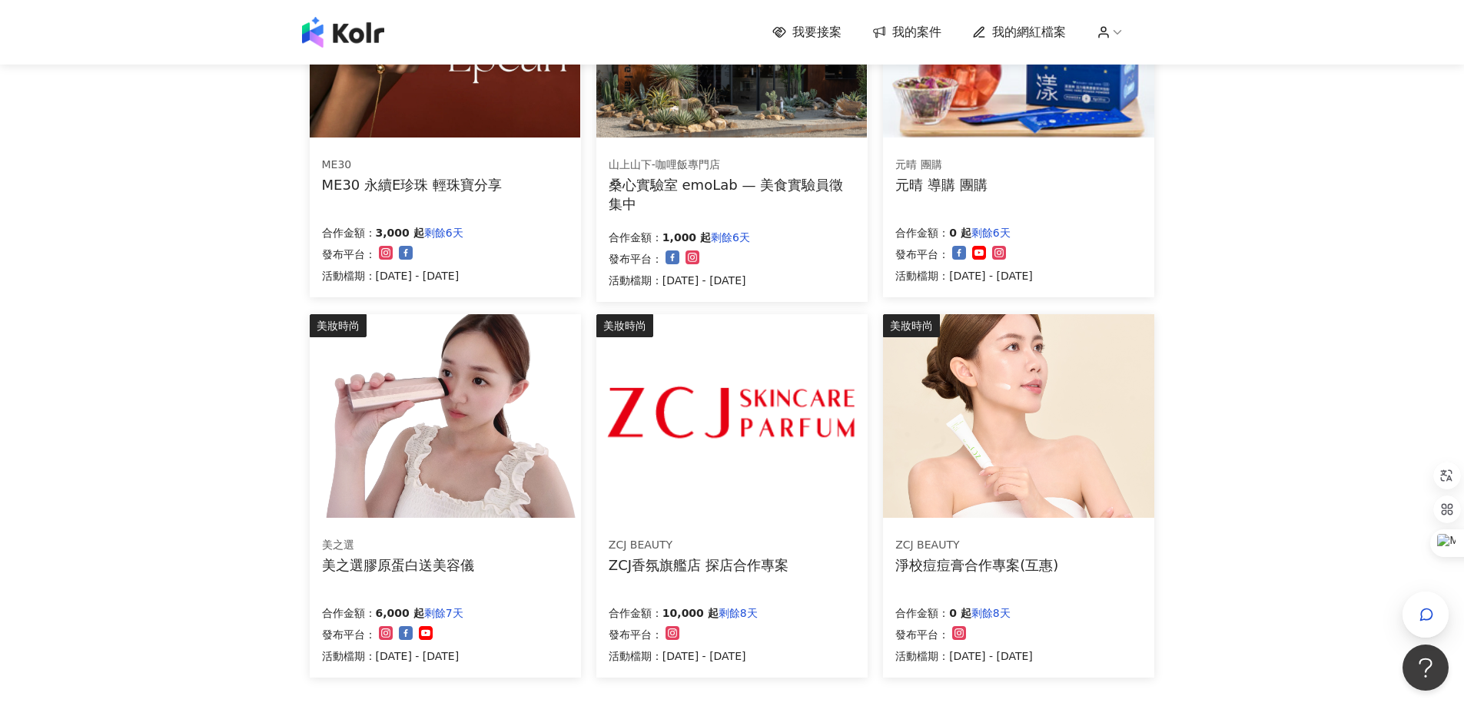
scroll to position [769, 0]
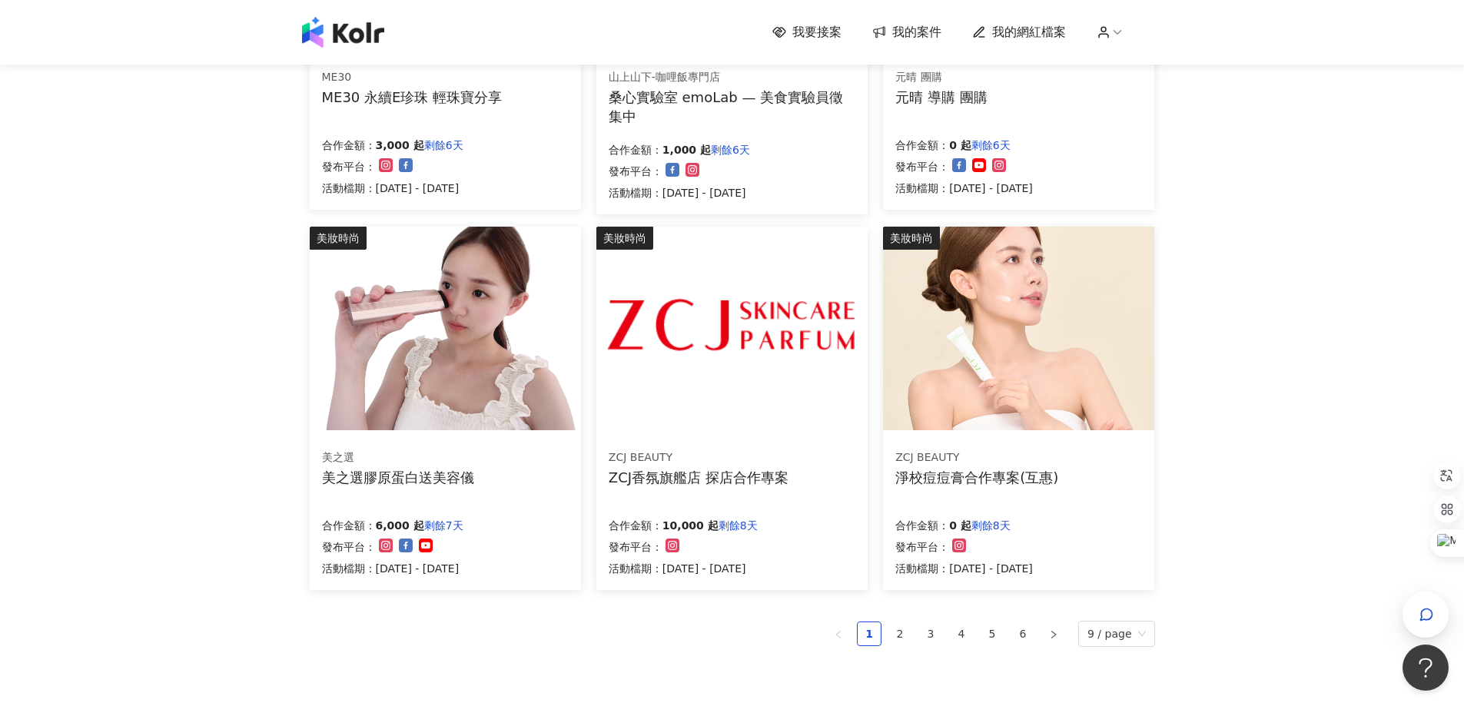
click at [482, 450] on div "美之選 美之選膠原蛋白送美容儀" at bounding box center [445, 468] width 247 height 38
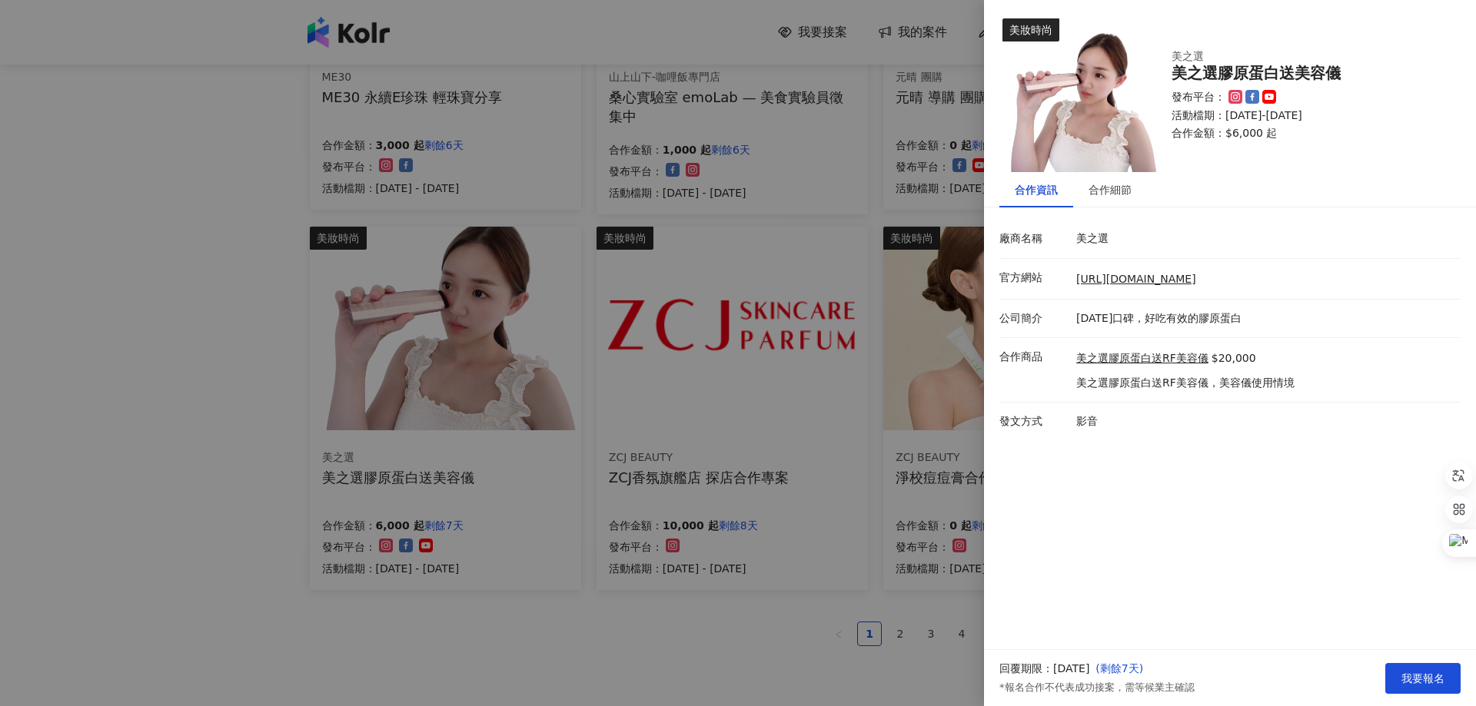
click at [808, 598] on div at bounding box center [738, 353] width 1476 height 706
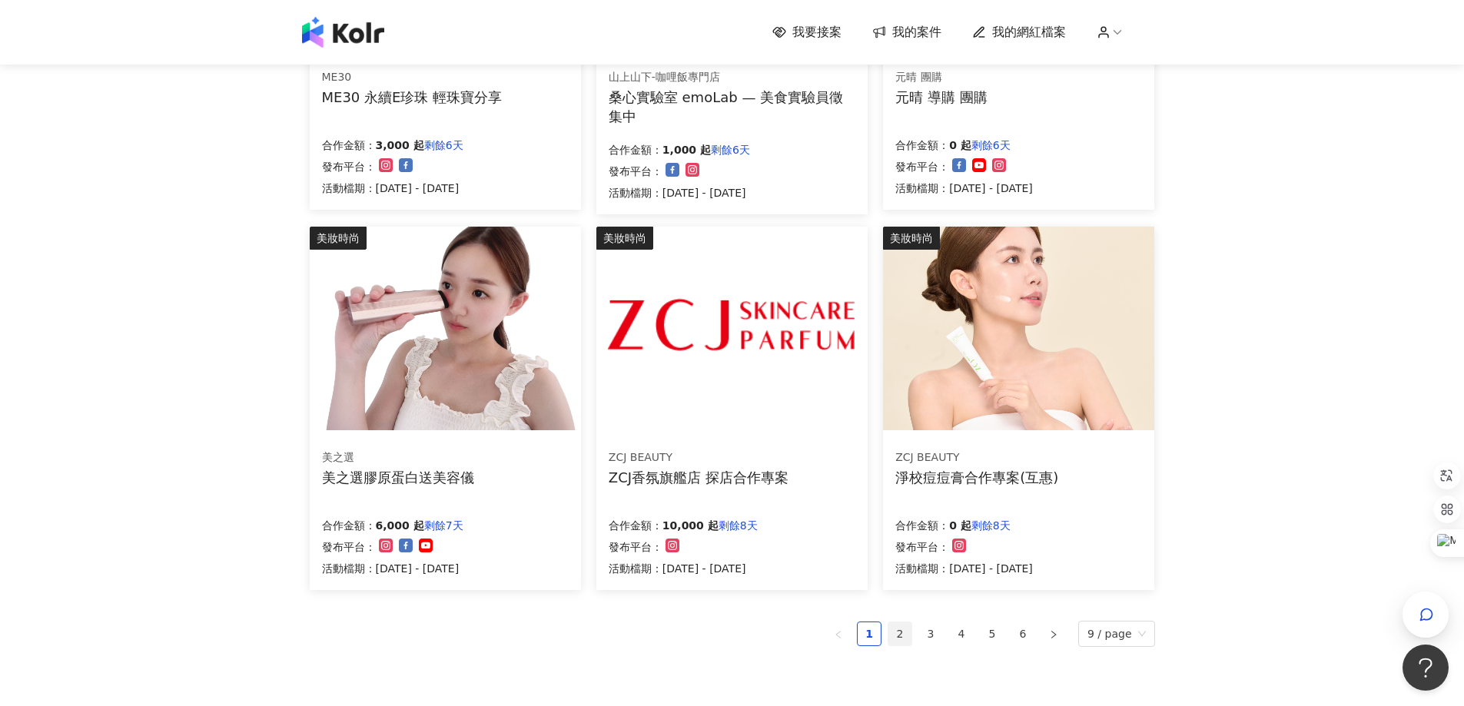
click at [899, 628] on link "2" at bounding box center [900, 634] width 23 height 23
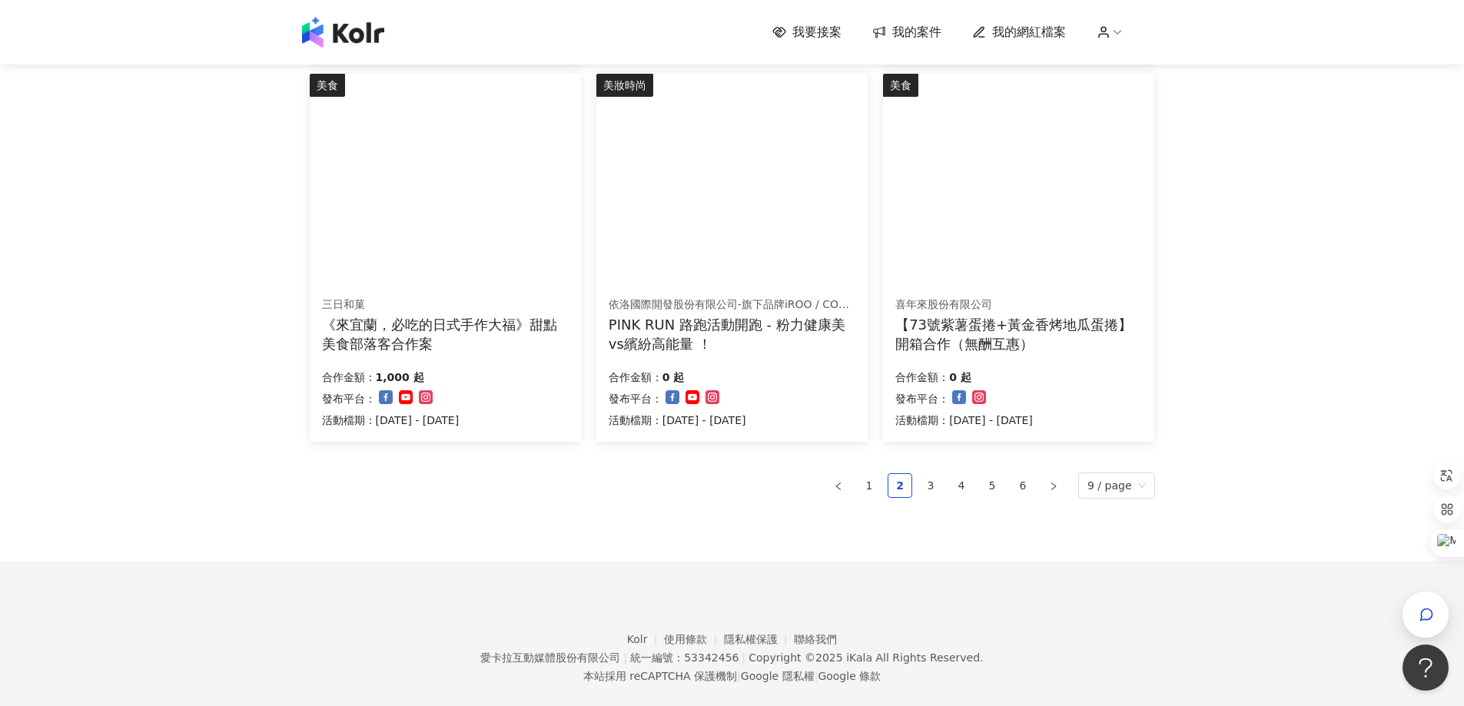
scroll to position [922, 0]
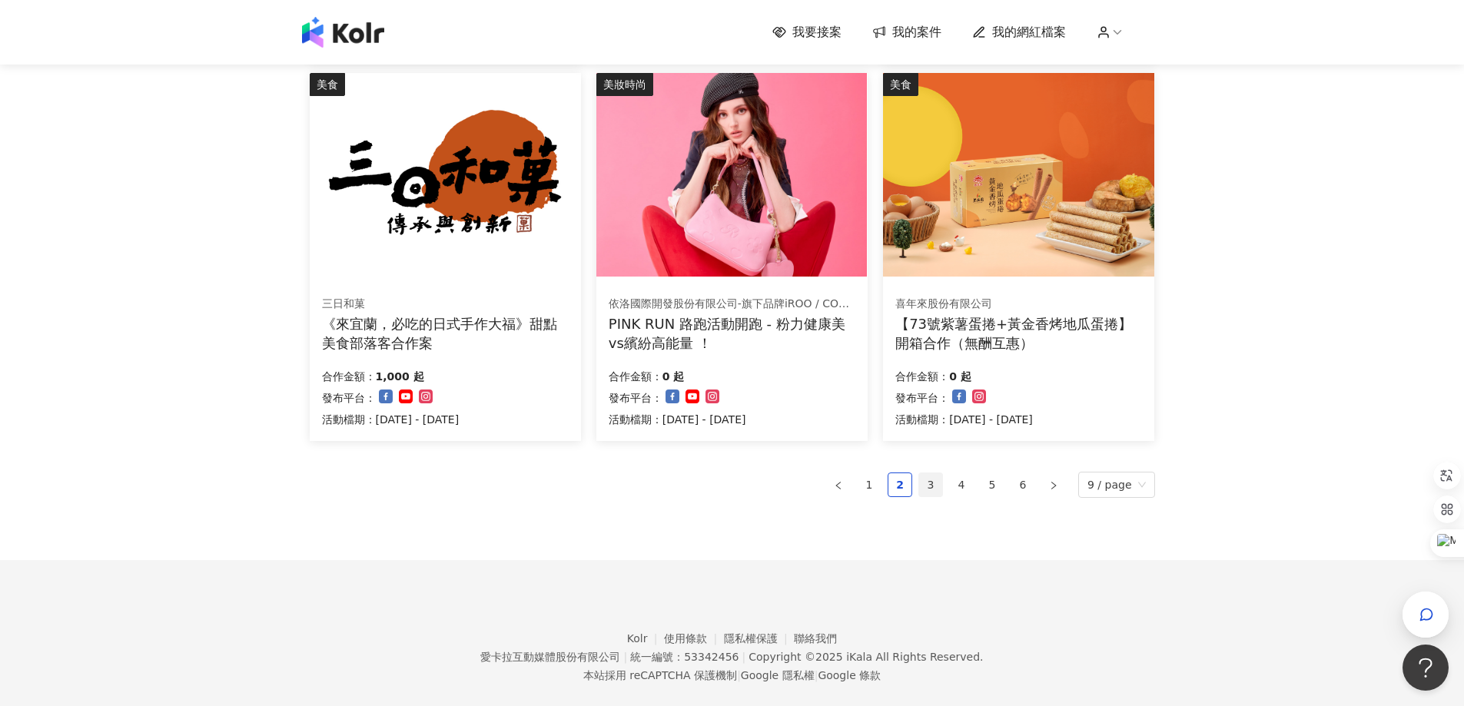
click at [930, 477] on link "3" at bounding box center [930, 485] width 23 height 23
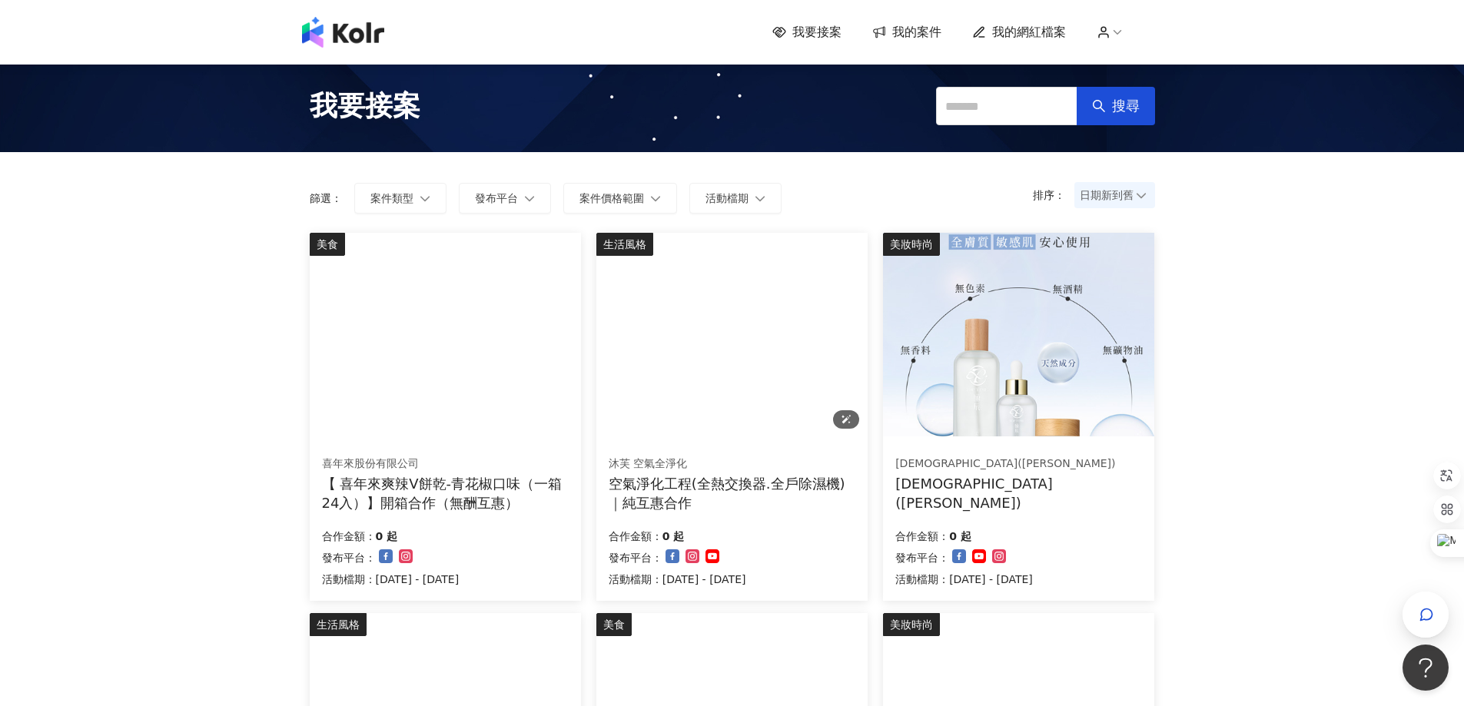
scroll to position [0, 0]
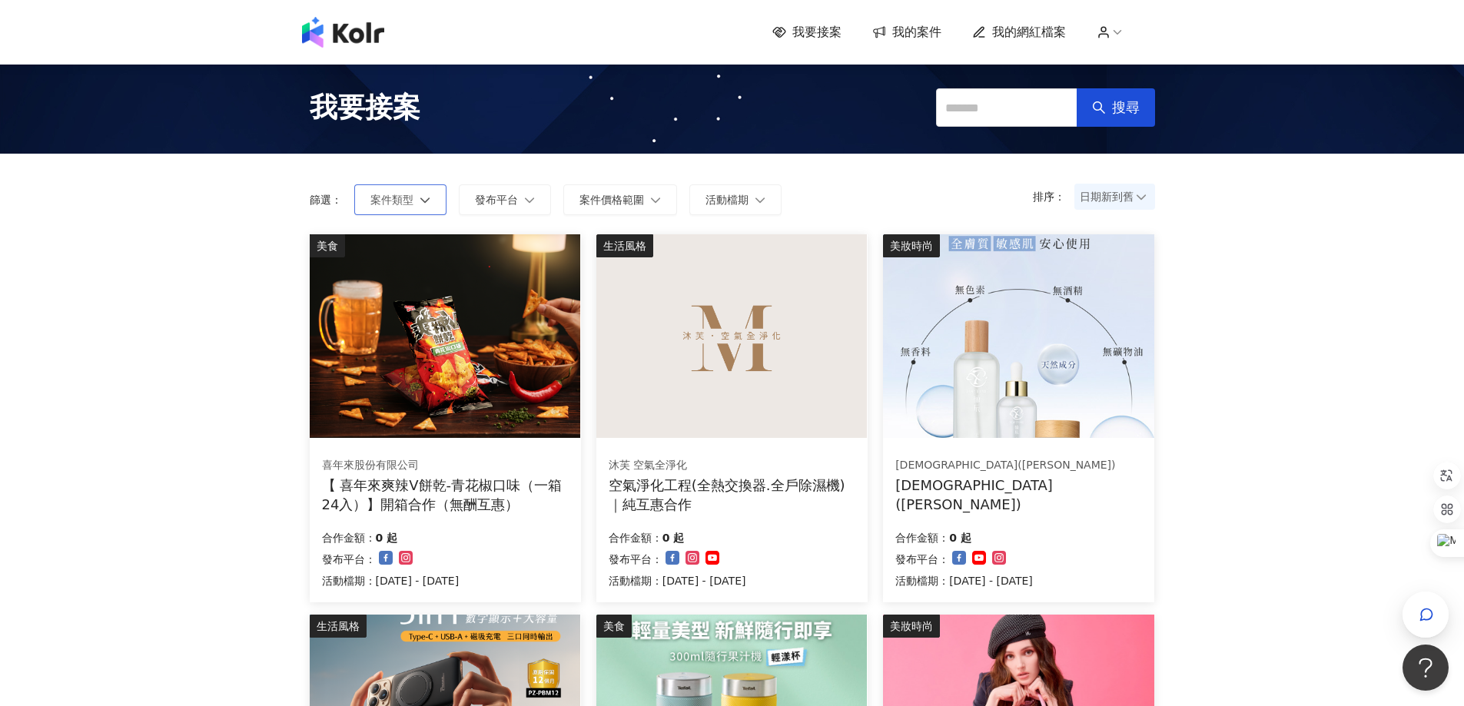
click at [421, 208] on button "案件類型" at bounding box center [400, 199] width 92 height 31
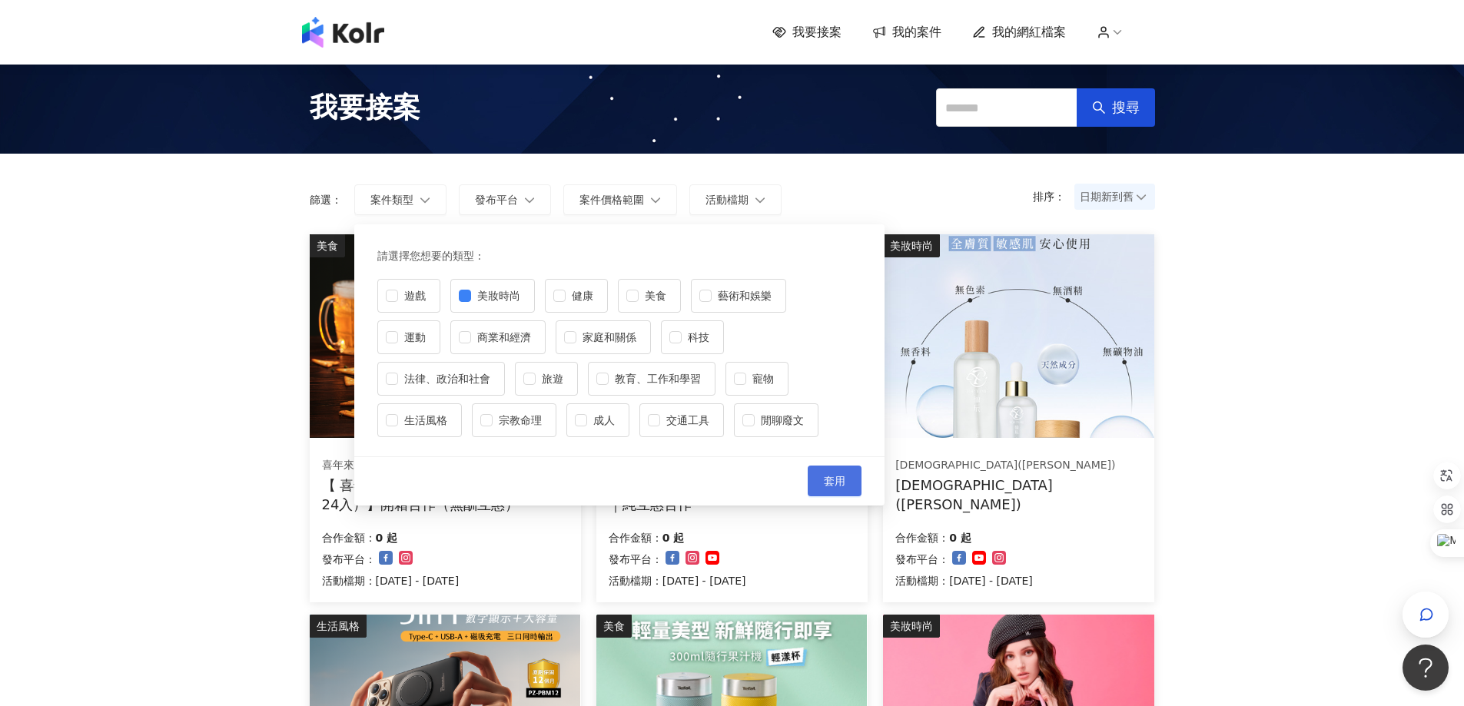
click at [841, 470] on button "套用" at bounding box center [835, 481] width 54 height 31
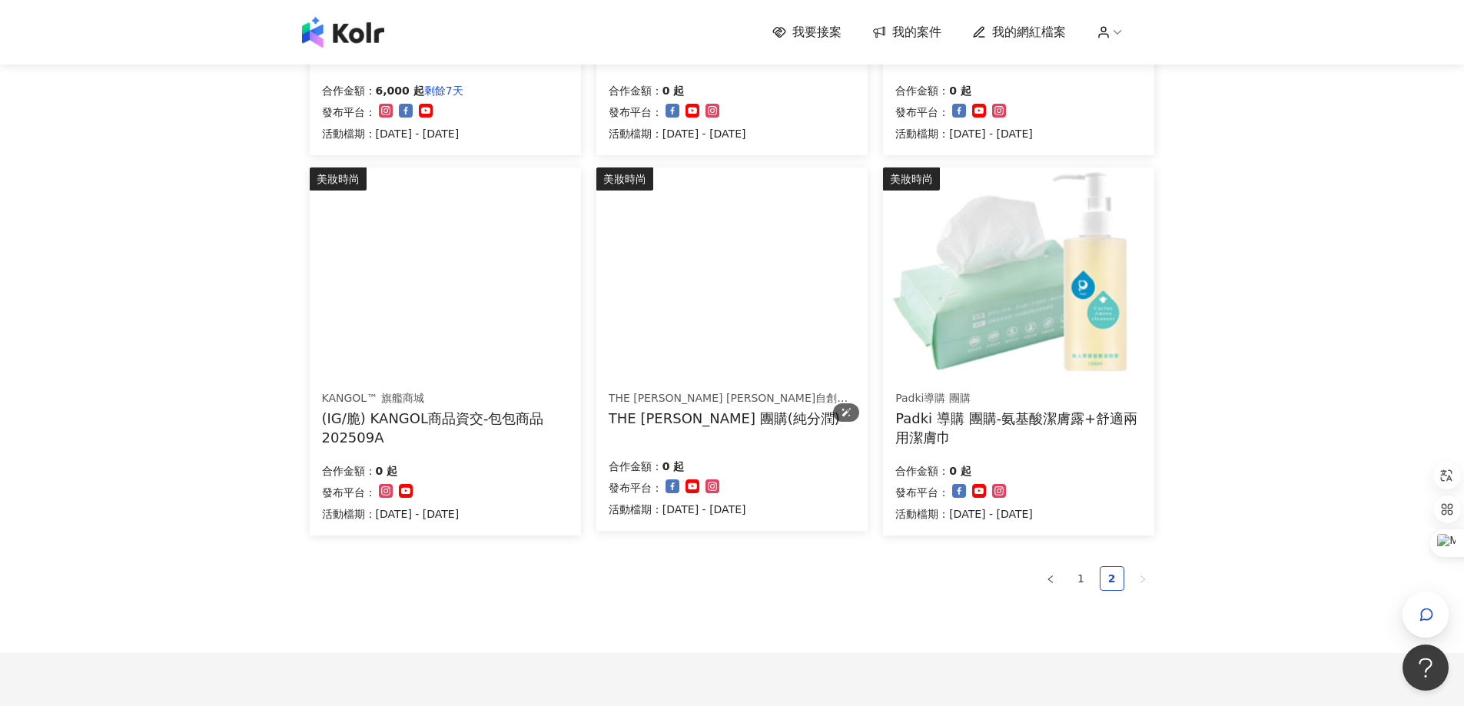
scroll to position [999, 0]
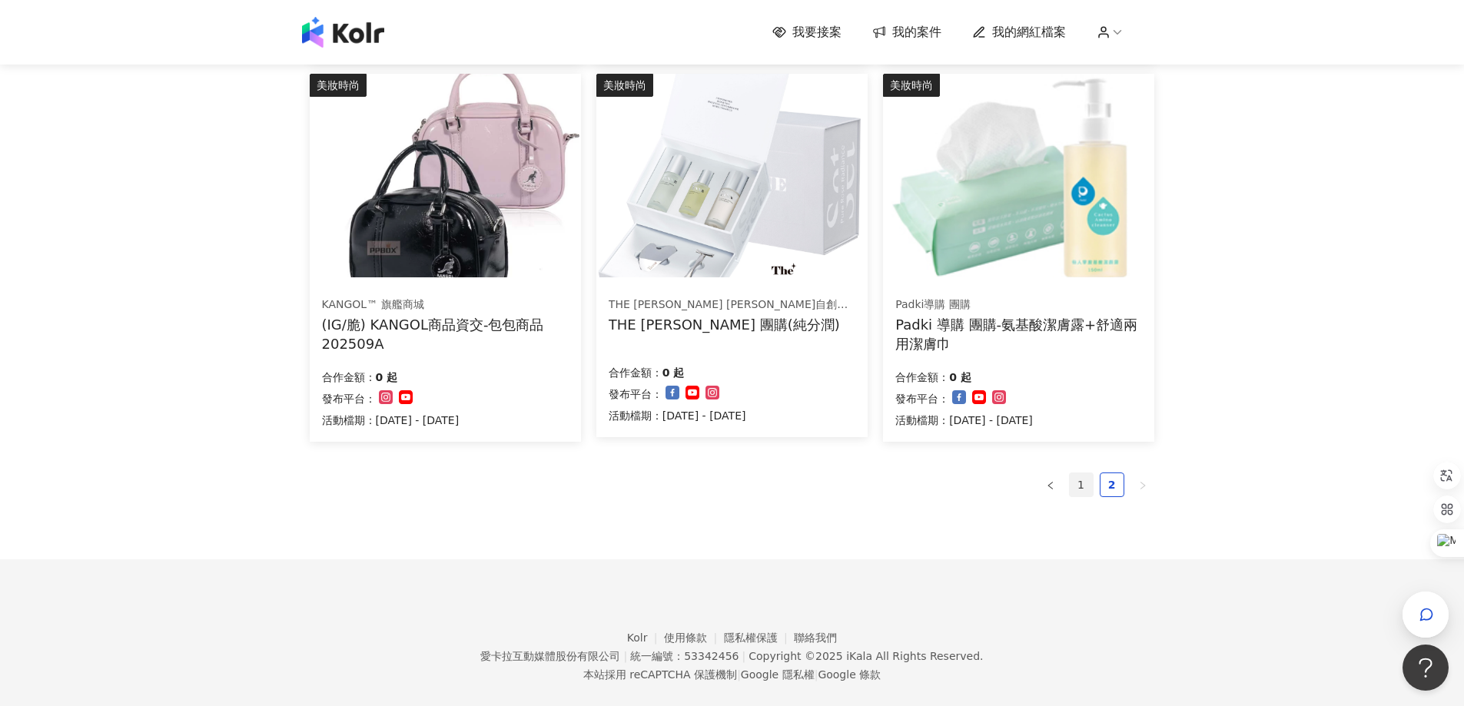
click at [1089, 482] on link "1" at bounding box center [1081, 485] width 23 height 23
click at [1078, 489] on link "1" at bounding box center [1081, 485] width 23 height 23
click at [1113, 486] on link "2" at bounding box center [1112, 485] width 23 height 23
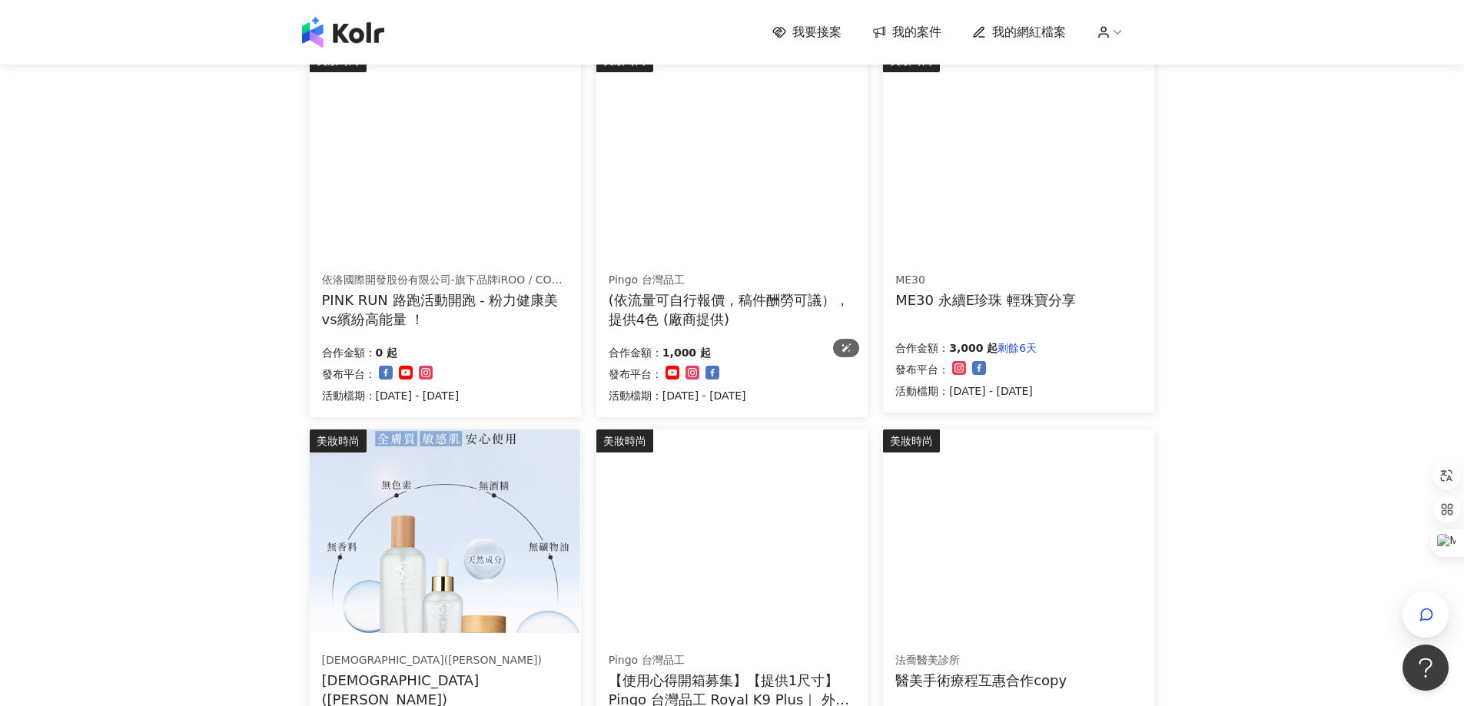
scroll to position [158, 0]
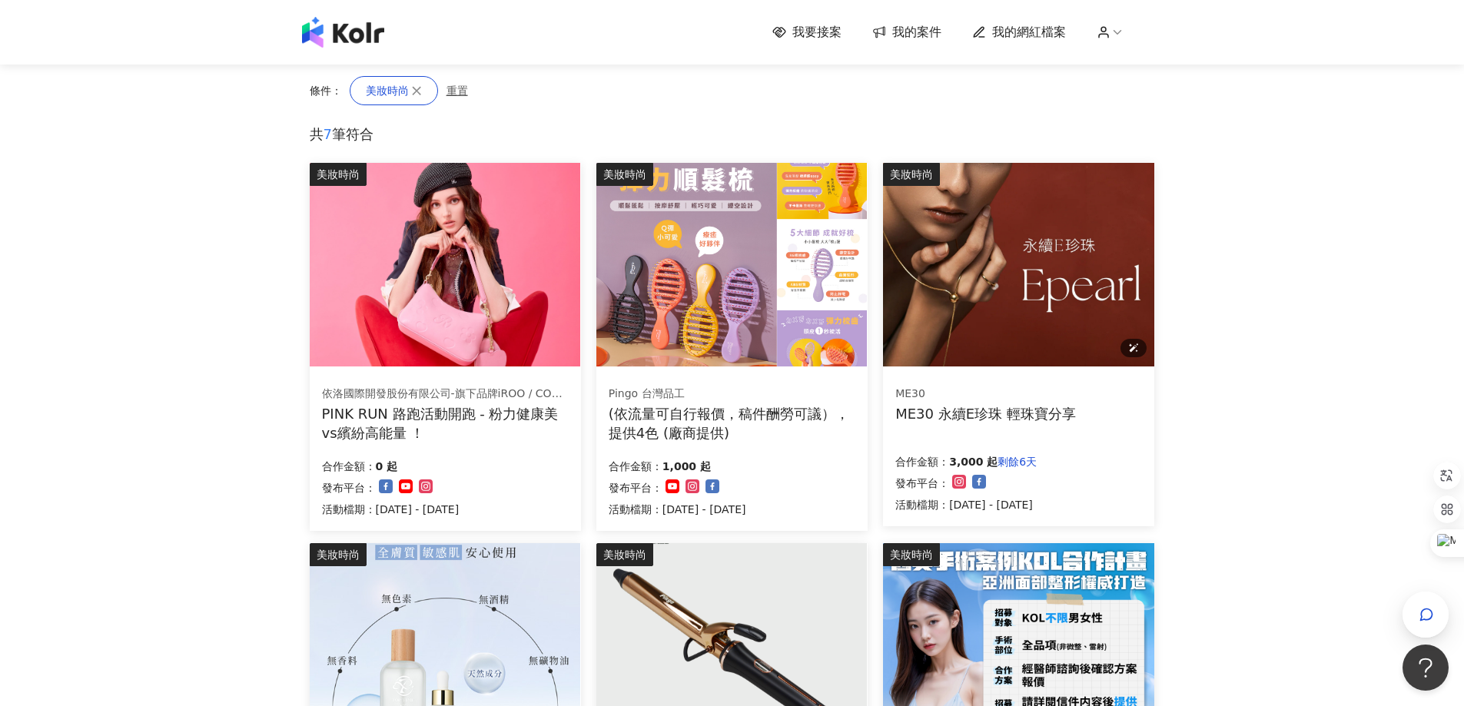
click at [964, 302] on img at bounding box center [1018, 265] width 271 height 204
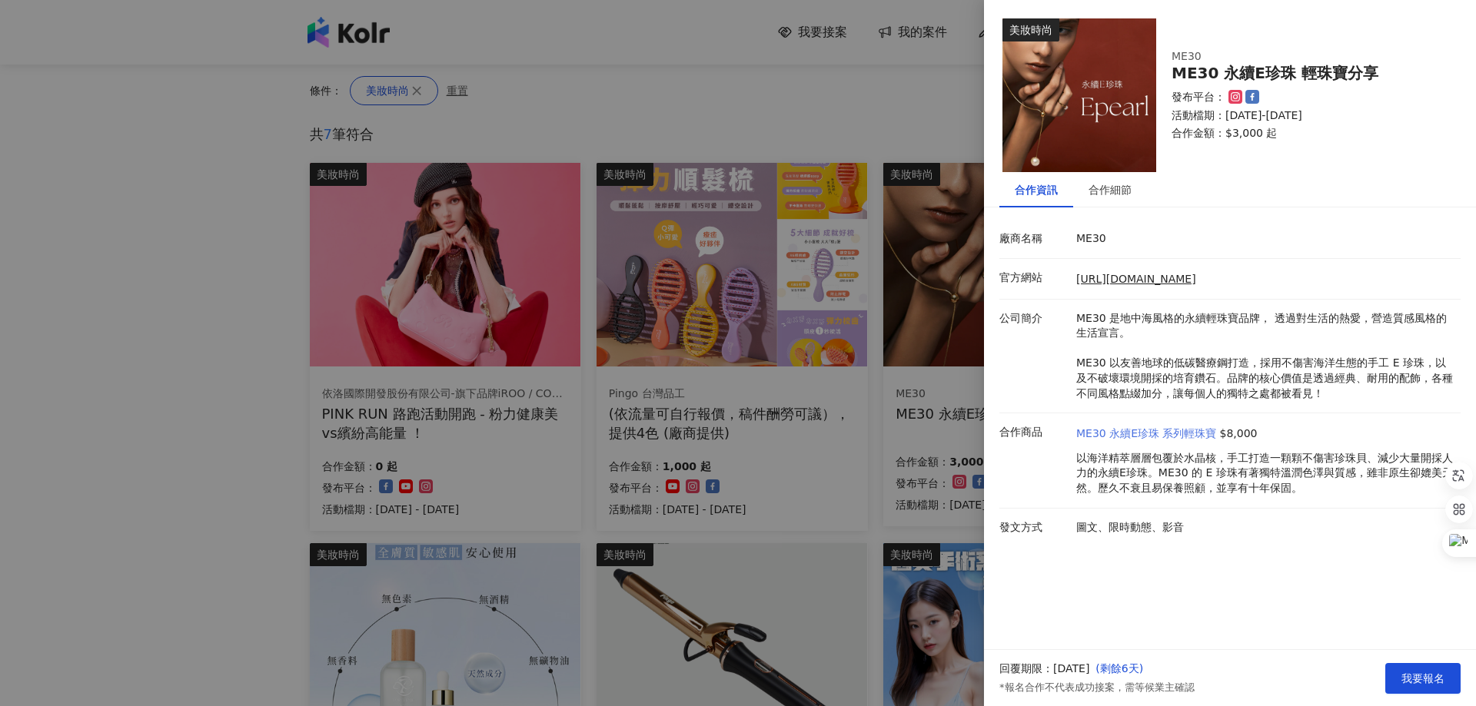
click at [1191, 429] on link "ME30 永續E珍珠 系列輕珠寶" at bounding box center [1146, 434] width 141 height 15
click at [655, 81] on div at bounding box center [738, 353] width 1476 height 706
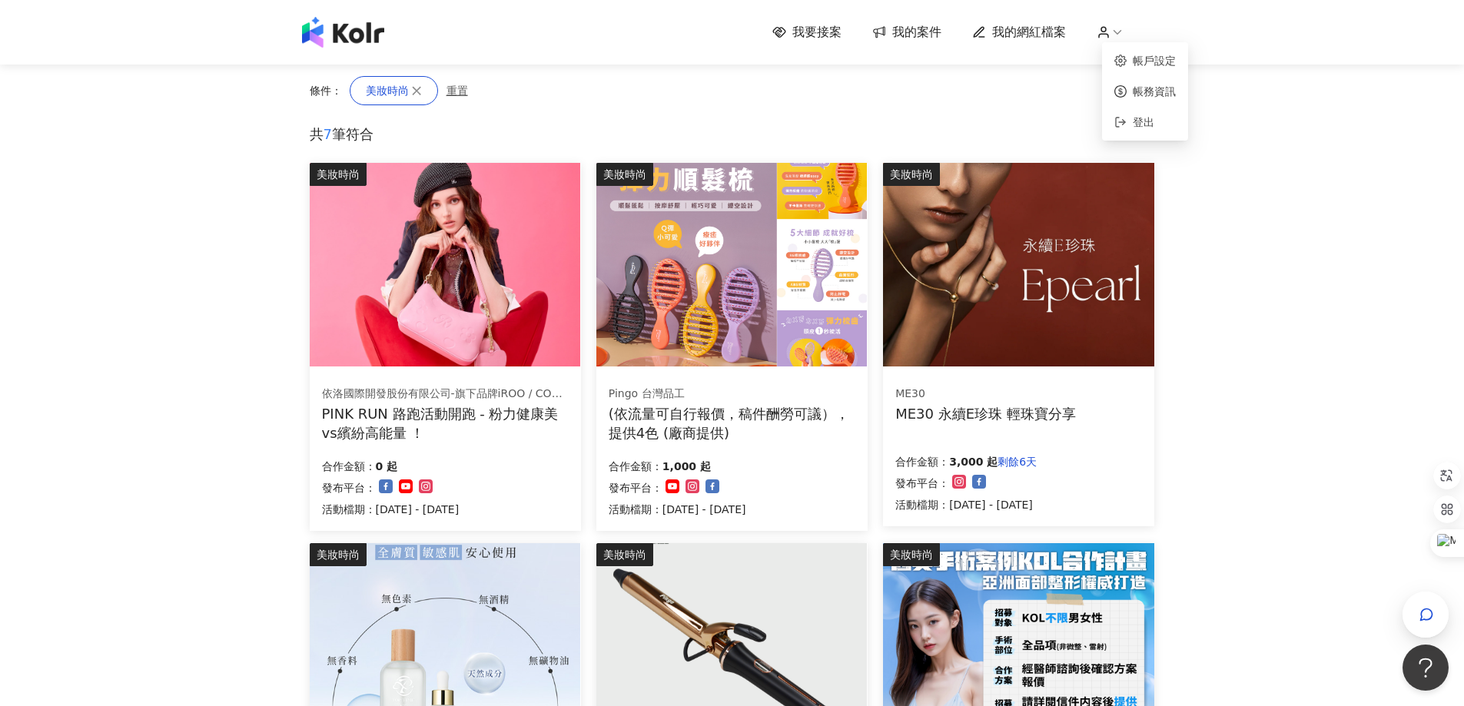
click at [1118, 31] on icon at bounding box center [1118, 32] width 14 height 14
click at [1133, 55] on link "帳戶設定" at bounding box center [1154, 61] width 43 height 12
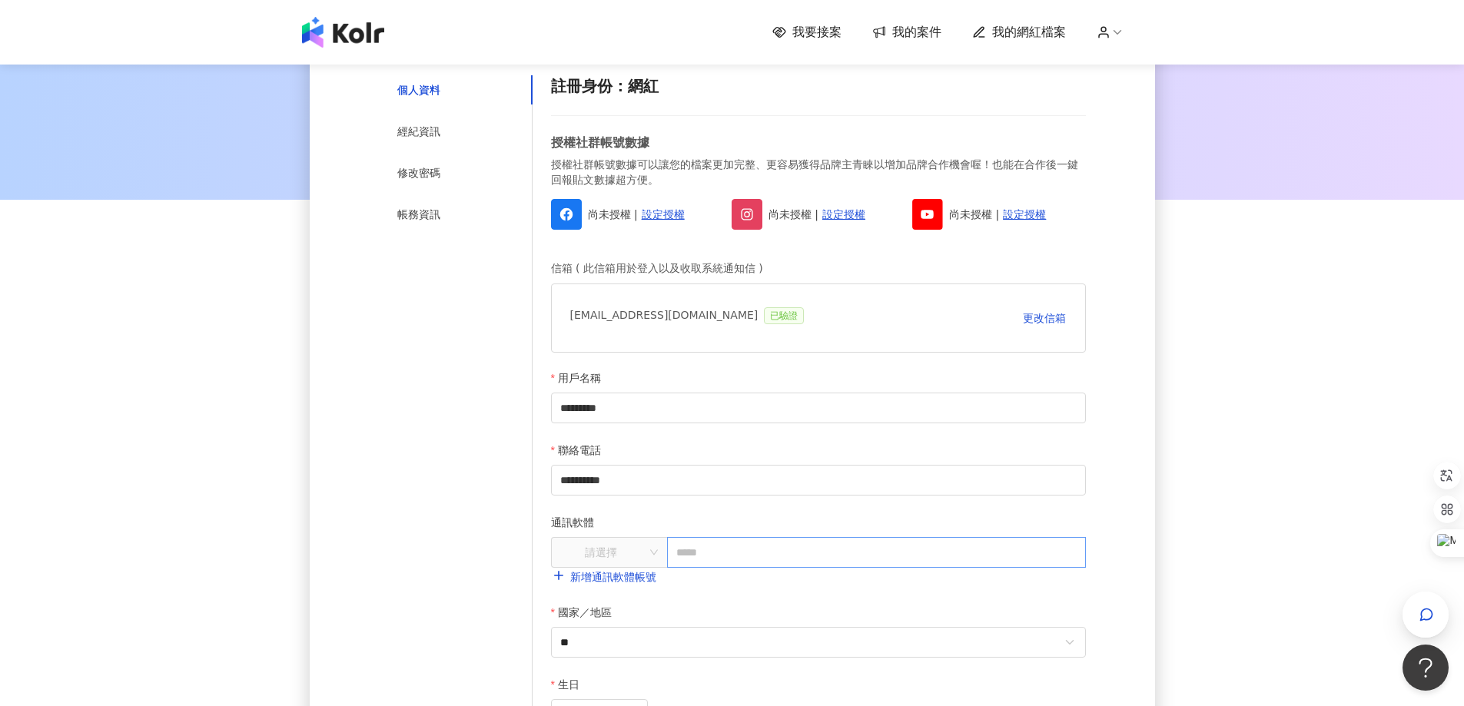
scroll to position [154, 0]
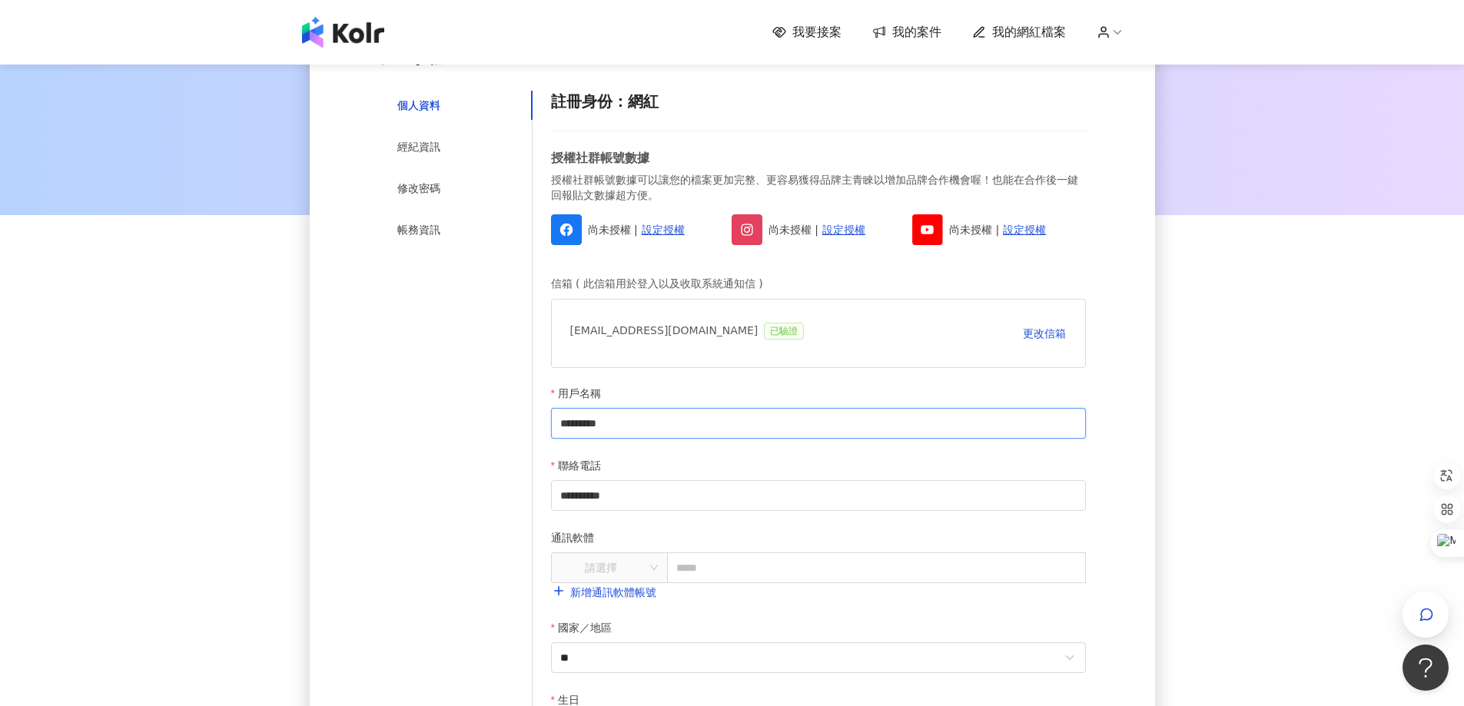
drag, startPoint x: 640, startPoint y: 421, endPoint x: 495, endPoint y: 437, distance: 146.2
click at [495, 437] on div "**********" at bounding box center [732, 486] width 707 height 791
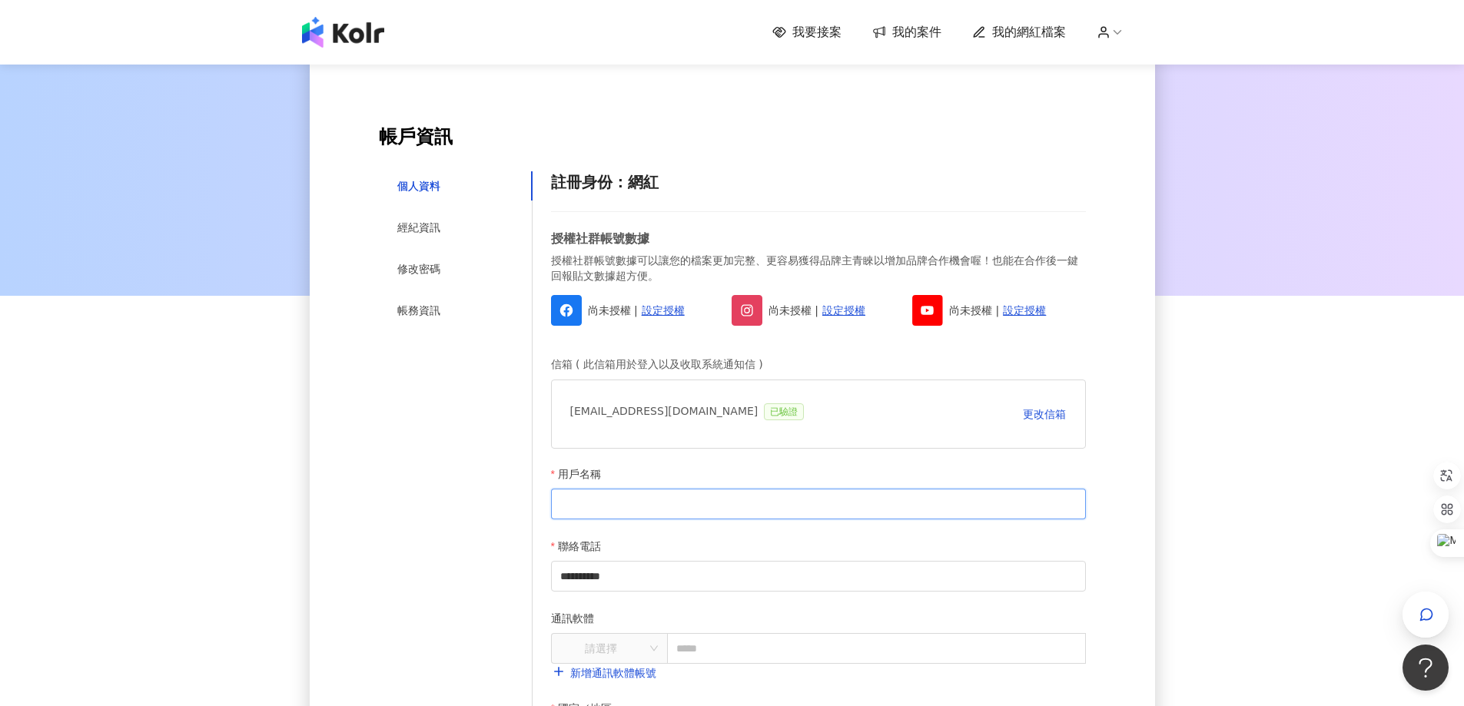
scroll to position [0, 0]
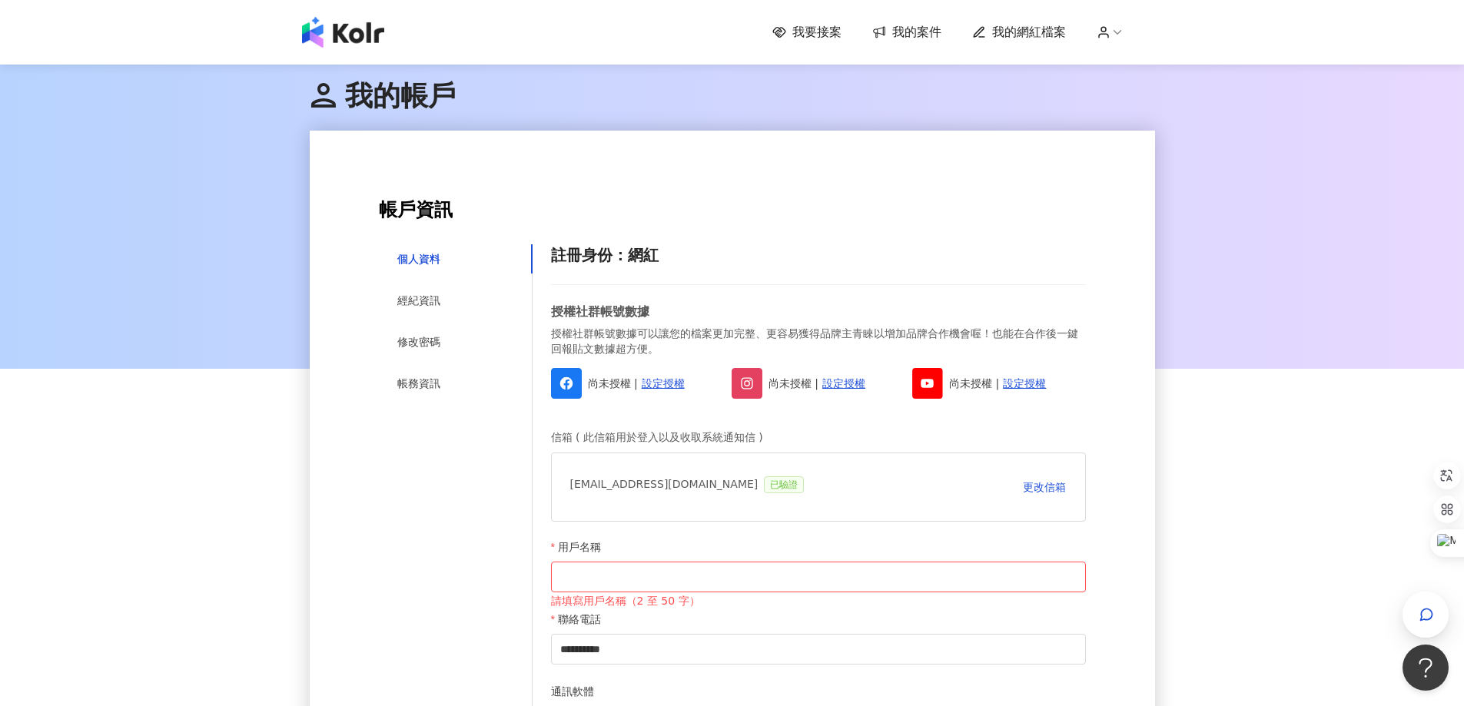
click at [577, 111] on div "我的帳戶" at bounding box center [733, 95] width 846 height 69
click at [1111, 32] on icon at bounding box center [1104, 32] width 14 height 14
click at [1133, 130] on div "我的帳戶" at bounding box center [733, 95] width 846 height 69
click at [1121, 38] on icon at bounding box center [1118, 32] width 14 height 14
click at [1141, 114] on span "登出" at bounding box center [1151, 122] width 49 height 17
